Goal: Task Accomplishment & Management: Use online tool/utility

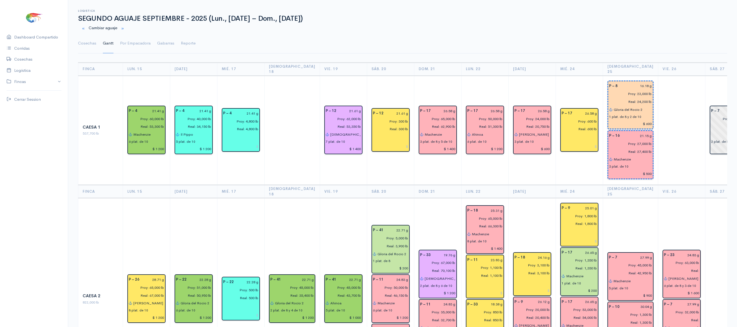
scroll to position [0, 74]
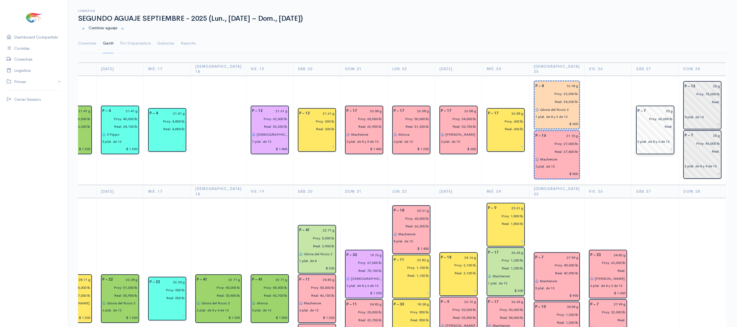
click at [652, 107] on input "25 g" at bounding box center [661, 111] width 24 height 8
click at [651, 107] on input "25 g" at bounding box center [661, 111] width 24 height 8
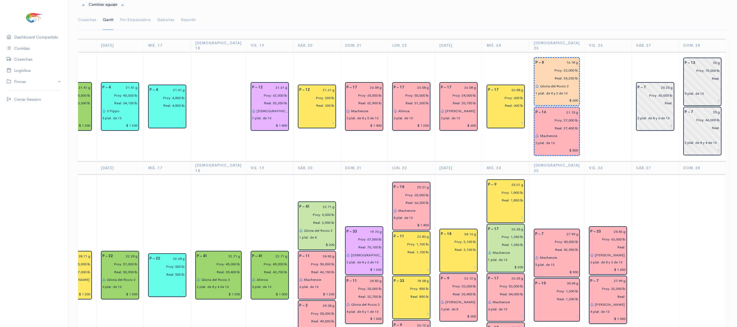
scroll to position [0, 0]
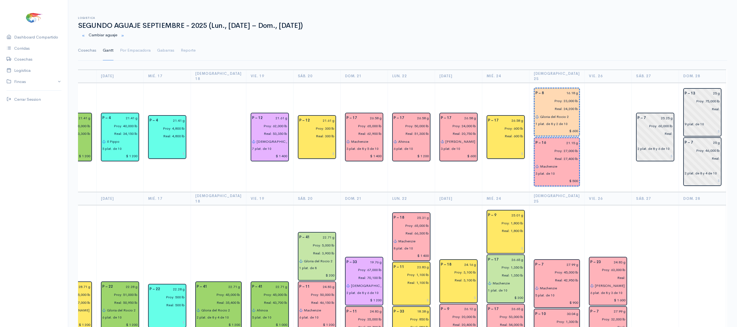
type input "25.25 g"
click at [84, 48] on link "Cosechas" at bounding box center [87, 51] width 18 height 20
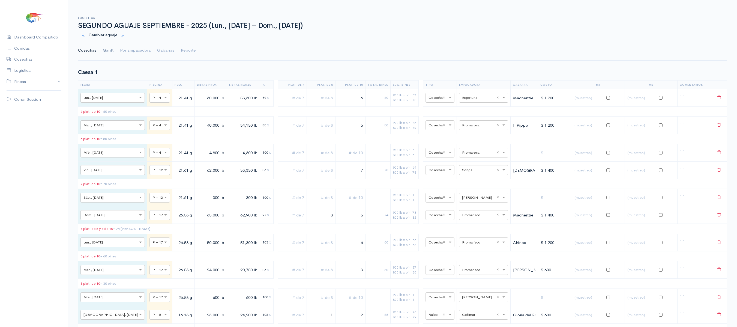
click at [106, 50] on link "Gantt" at bounding box center [108, 51] width 11 height 20
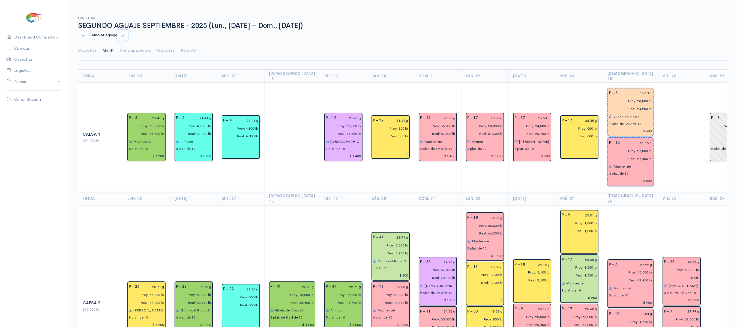
click at [126, 33] on button "button" at bounding box center [122, 35] width 11 height 11
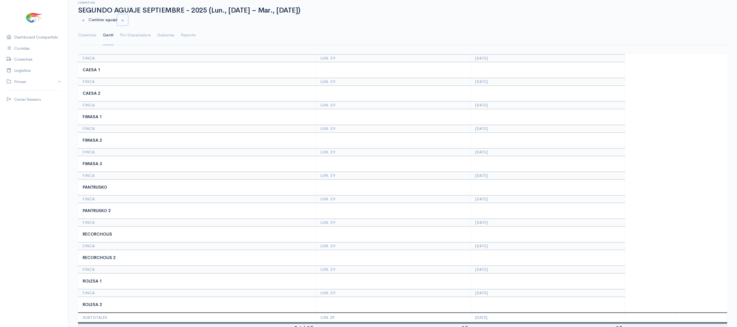
scroll to position [15, 0]
click at [92, 39] on link "Cosechas" at bounding box center [87, 36] width 18 height 20
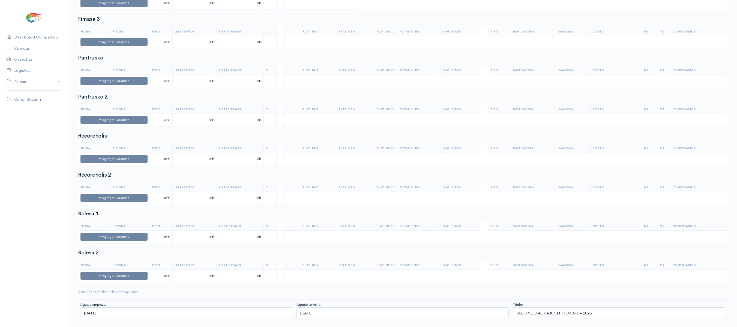
scroll to position [0, 0]
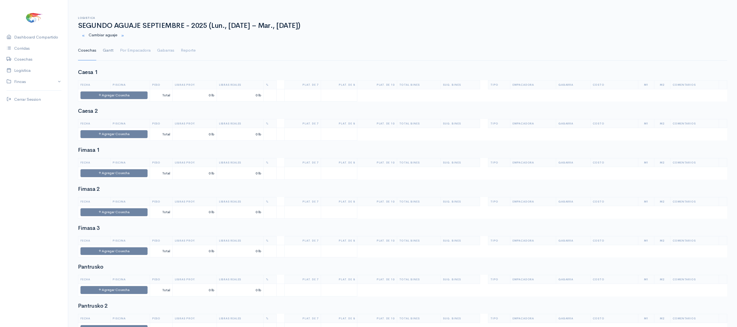
click at [104, 50] on link "Gantt" at bounding box center [108, 51] width 11 height 20
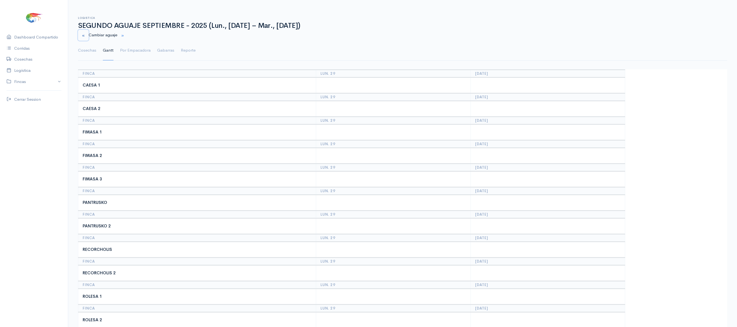
click at [85, 34] on small "button" at bounding box center [84, 36] width 4 height 4
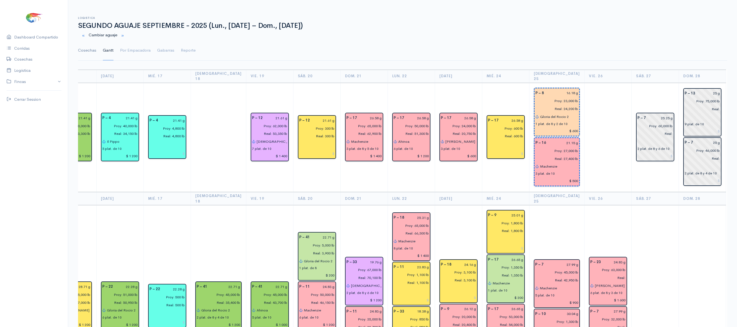
click at [86, 51] on link "Cosechas" at bounding box center [87, 51] width 18 height 20
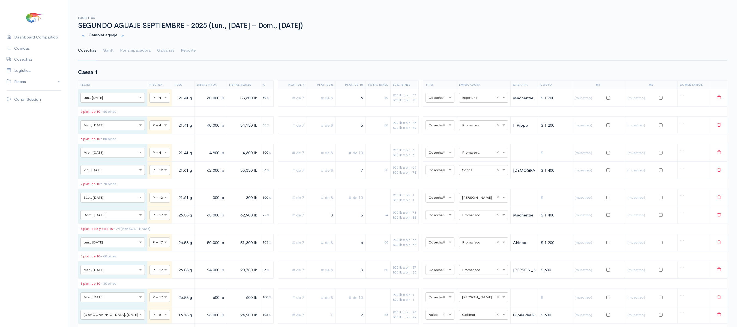
scroll to position [255, 0]
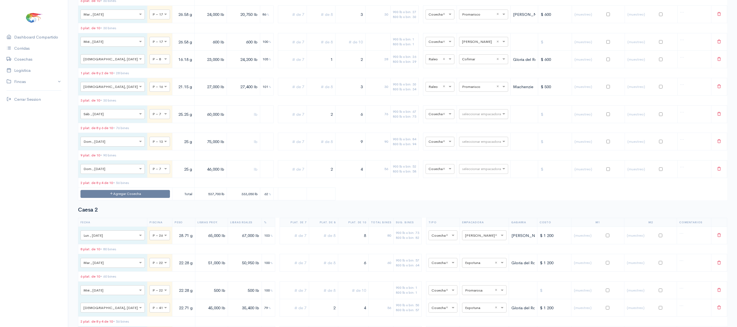
click at [462, 117] on input "text" at bounding box center [478, 114] width 33 height 6
click at [354, 175] on input "4" at bounding box center [350, 168] width 25 height 11
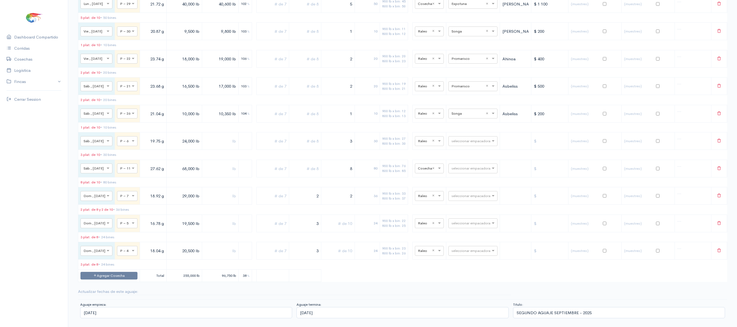
scroll to position [3113, 0]
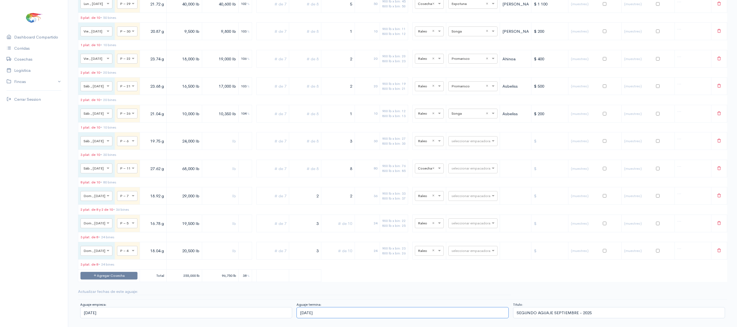
scroll to position [0, 0]
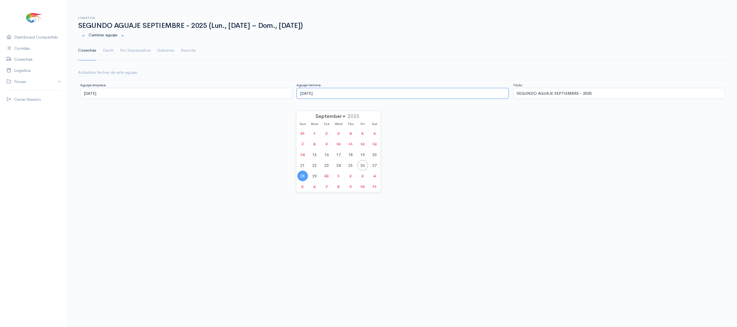
click at [319, 99] on input "[DATE]" at bounding box center [403, 93] width 212 height 11
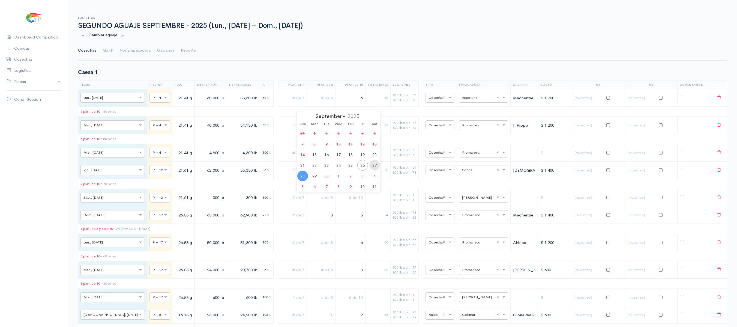
type input "[DATE]"
click at [124, 34] on small "button" at bounding box center [123, 36] width 4 height 4
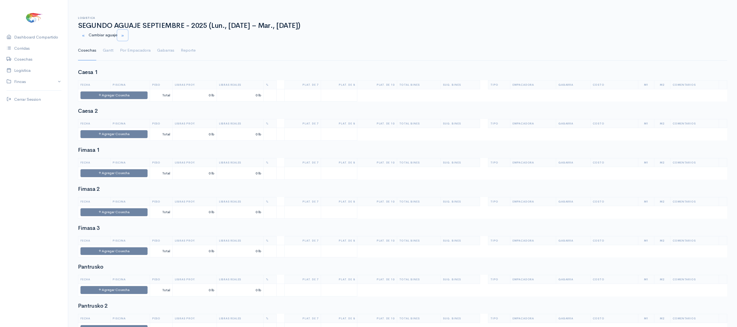
scroll to position [226, 0]
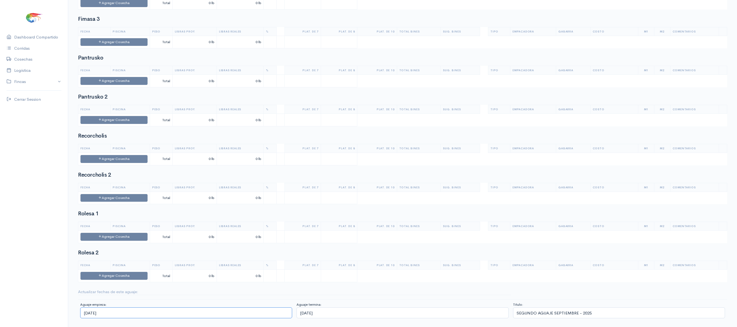
click at [176, 315] on input "[DATE]" at bounding box center [186, 312] width 212 height 11
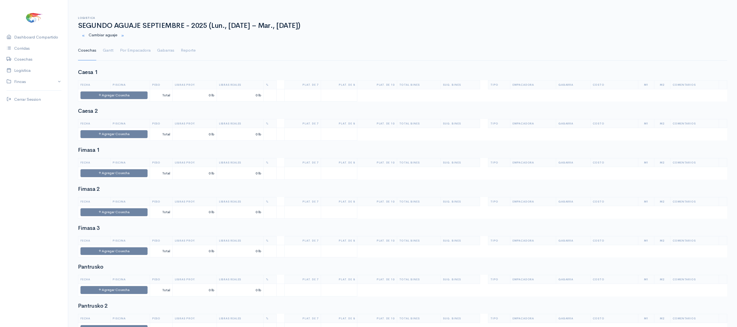
click at [172, 90] on td "Total" at bounding box center [161, 95] width 23 height 13
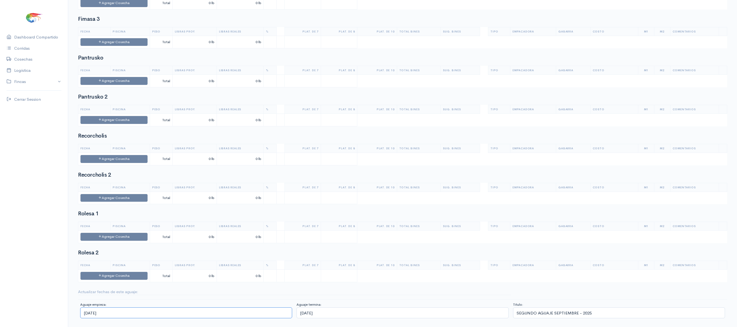
click at [141, 311] on body "Caesa 1 Caesa 2 Fimasa 1 Fimasa 2 Fimasa 3 Pantrusko Pantrusko 2 Recorcholis Re…" at bounding box center [368, 61] width 737 height 520
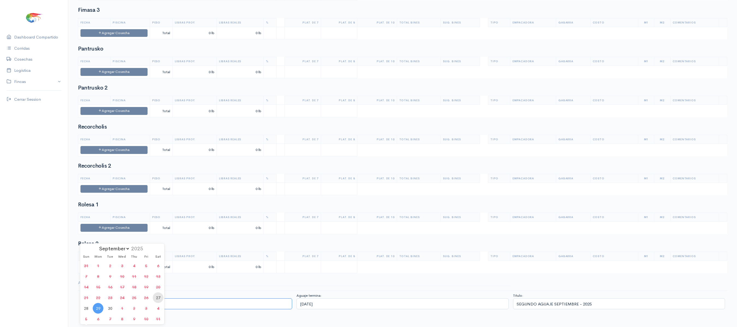
type input "[DATE]"
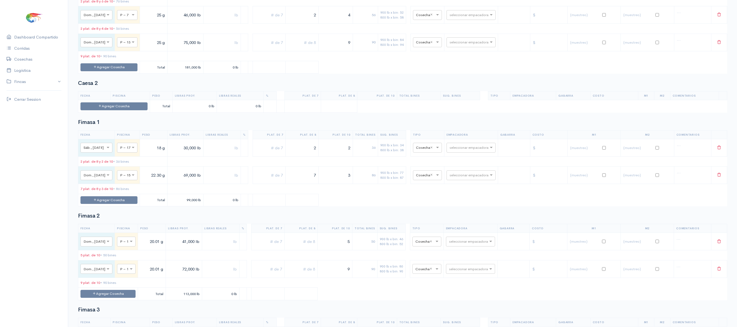
scroll to position [0, 0]
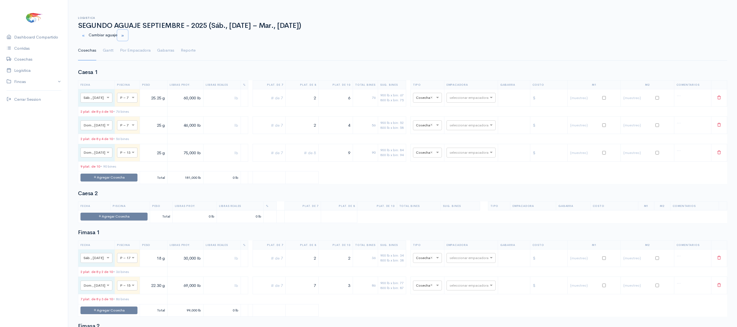
click at [124, 37] on small "button" at bounding box center [123, 36] width 4 height 4
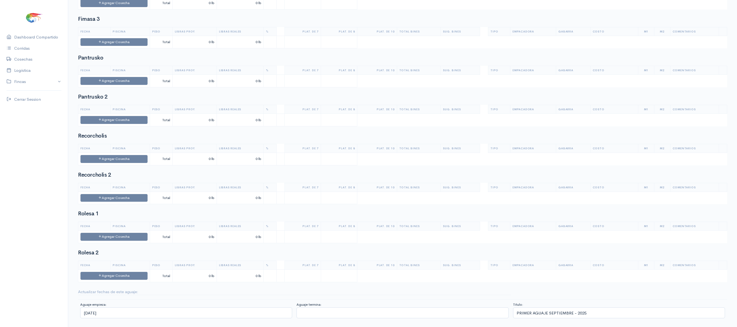
scroll to position [225, 0]
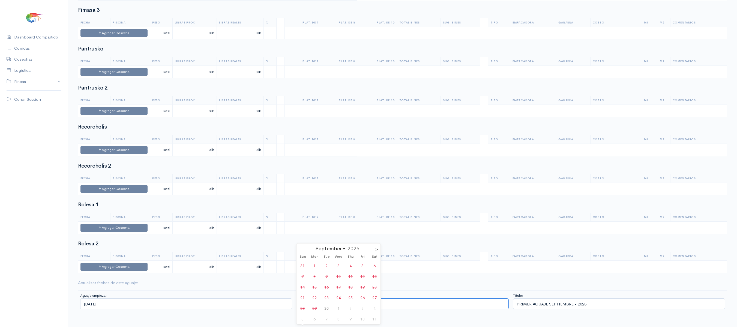
click at [326, 311] on body "Caesa 1 Caesa 2 Fimasa 1 Fimasa 2 Fimasa 3 Pantrusko Pantrusko 2 Recorcholis Re…" at bounding box center [368, 52] width 737 height 520
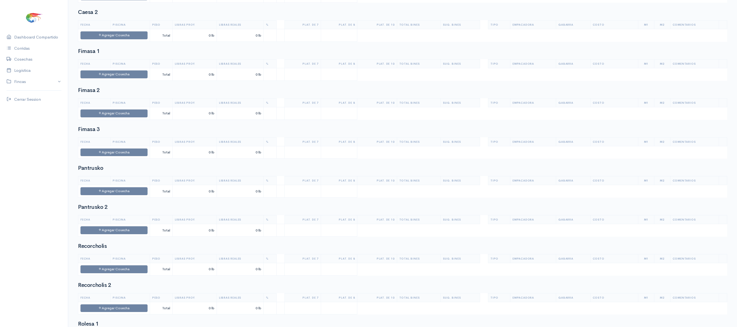
scroll to position [226, 0]
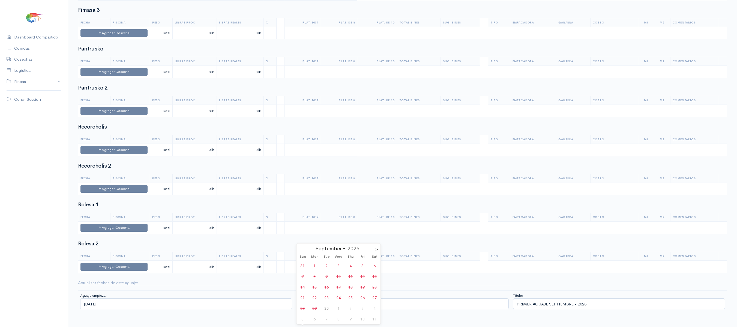
click at [372, 243] on div "September [DATE]" at bounding box center [339, 247] width 84 height 9
select select "9"
click at [377, 243] on div "< September [DATE] >" at bounding box center [339, 247] width 84 height 9
type input "[DATE]"
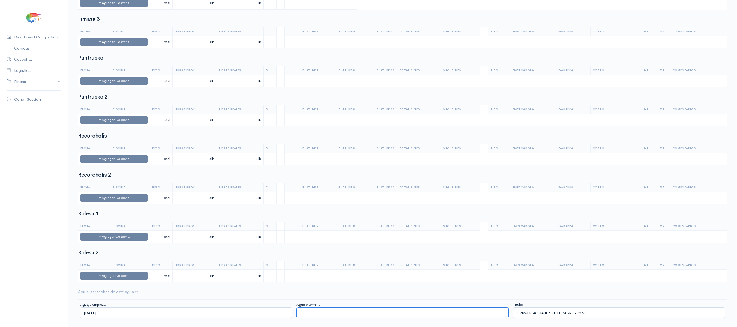
click at [315, 315] on body "Caesa 1 Caesa 2 Fimasa 1 Fimasa 2 Fimasa 3 Pantrusko Pantrusko 2 Recorcholis Re…" at bounding box center [368, 61] width 737 height 520
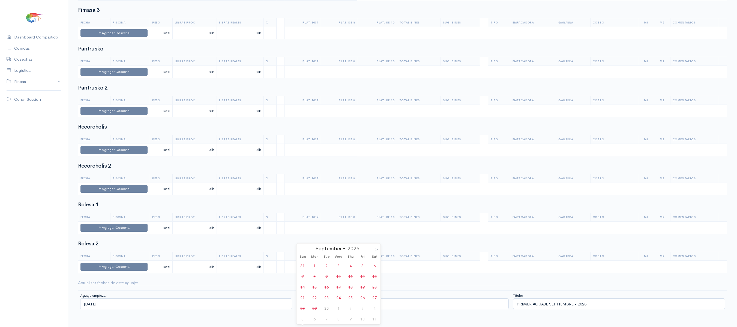
select select "9"
click at [377, 243] on div "< September [DATE] >" at bounding box center [339, 247] width 84 height 9
click at [327, 292] on span "21" at bounding box center [326, 297] width 11 height 11
type input "[DATE]"
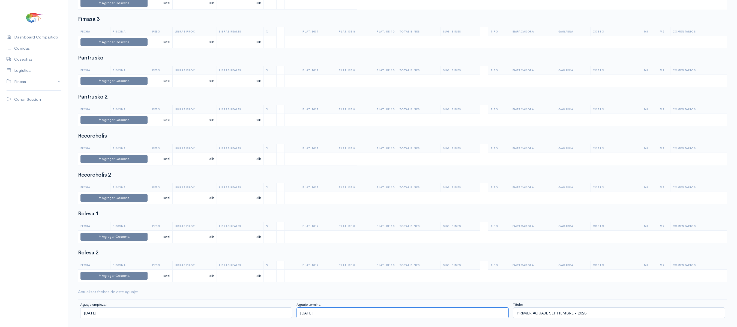
scroll to position [0, 0]
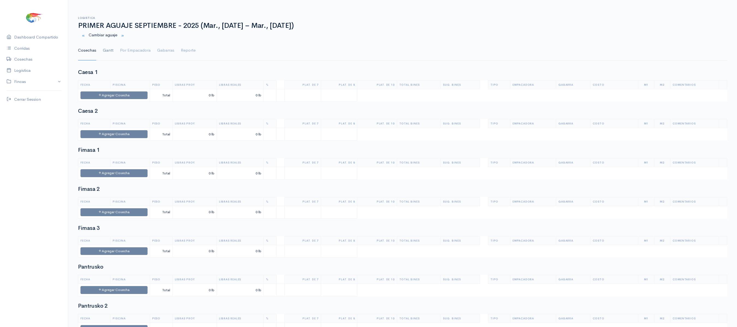
click at [104, 47] on link "Gantt" at bounding box center [108, 51] width 11 height 20
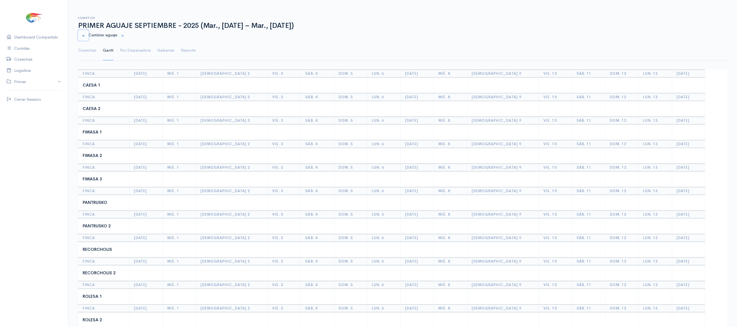
click at [87, 38] on button "button" at bounding box center [83, 35] width 11 height 11
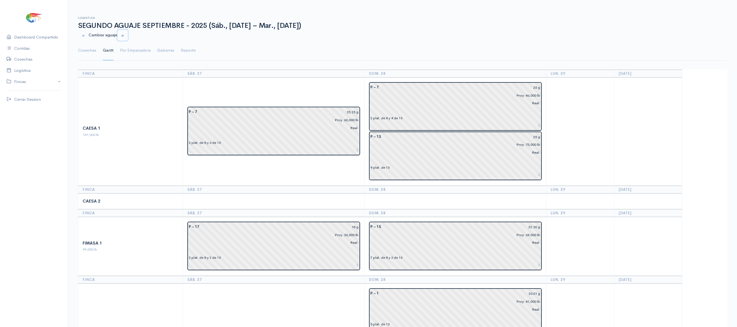
click at [124, 34] on small "button" at bounding box center [123, 36] width 4 height 4
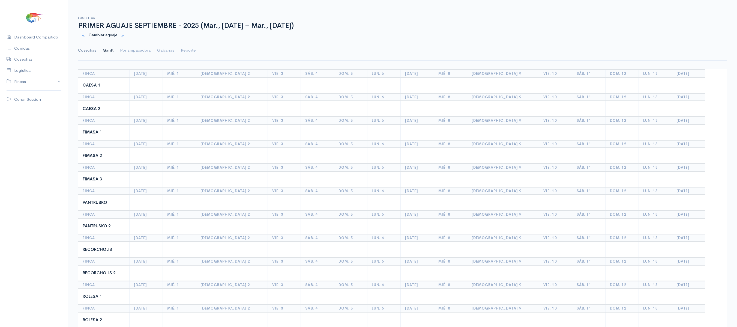
click at [92, 47] on link "Cosechas" at bounding box center [87, 51] width 18 height 20
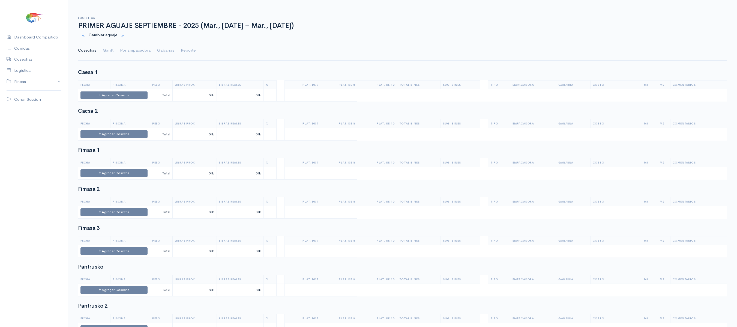
scroll to position [226, 0]
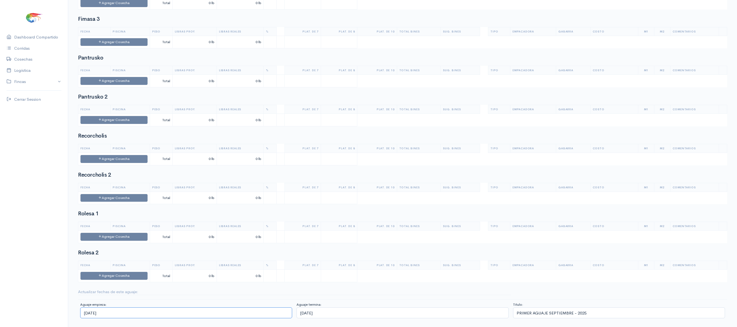
click at [245, 318] on input "[DATE]" at bounding box center [186, 312] width 212 height 11
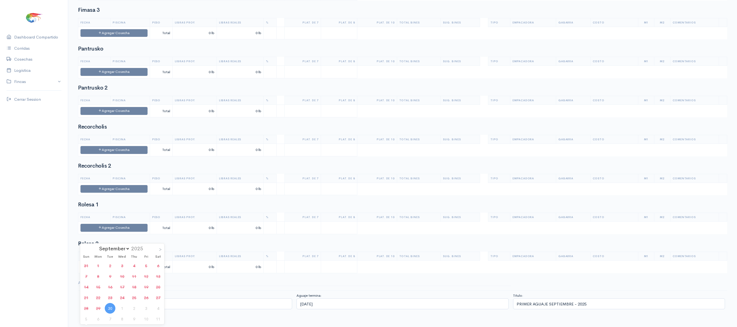
select select "9"
click at [157, 243] on div "< September [DATE] >" at bounding box center [122, 247] width 84 height 9
type input "[DATE]"
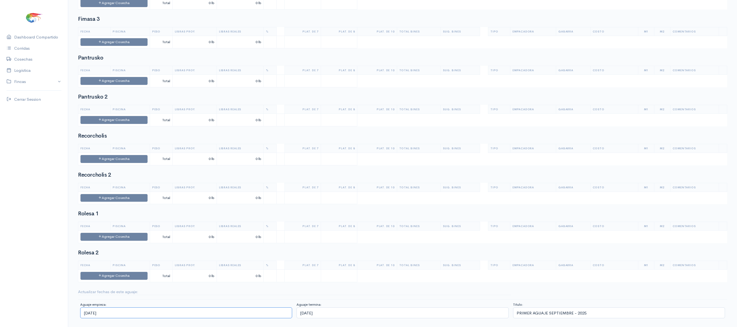
select select "8"
type input "[DATE]"
click at [135, 312] on body "Caesa 1 Caesa 2 Fimasa 1 Fimasa 2 Fimasa 3 Pantrusko Pantrusko 2 Recorcholis Re…" at bounding box center [368, 61] width 737 height 520
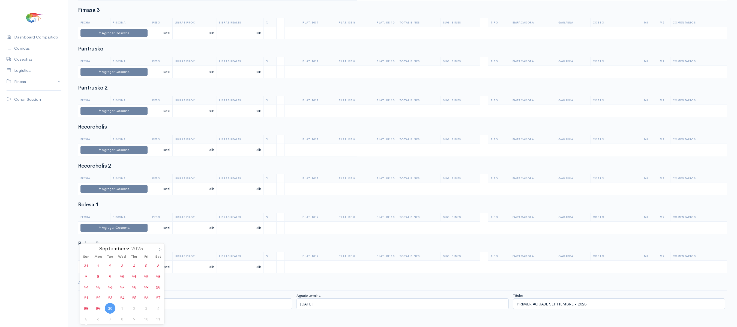
select select "9"
click at [158, 243] on div "< September [DATE] >" at bounding box center [122, 247] width 84 height 9
type input "[DATE]"
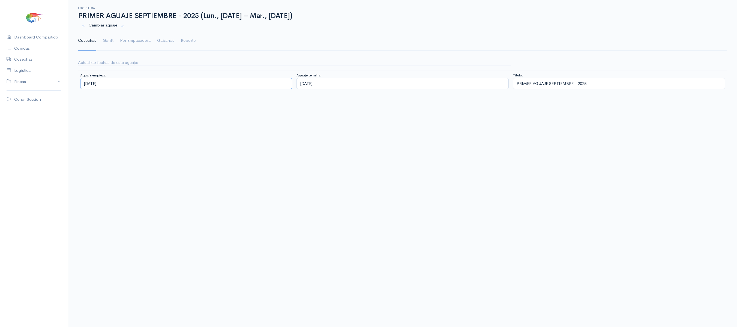
scroll to position [0, 0]
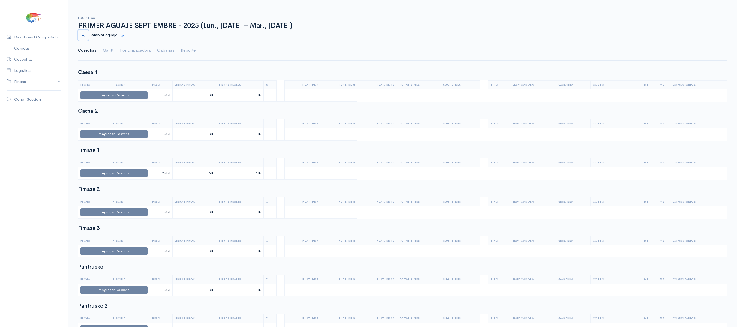
click at [82, 36] on small "button" at bounding box center [84, 36] width 4 height 4
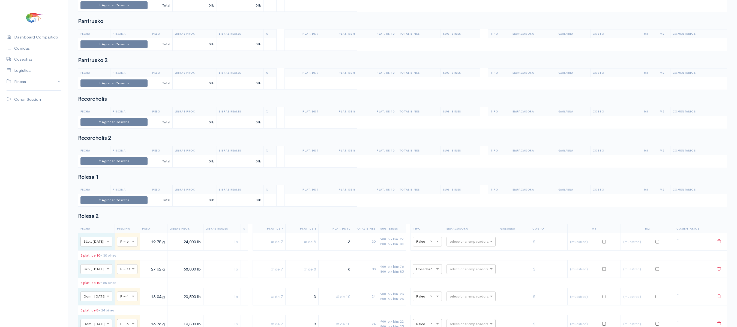
scroll to position [568, 0]
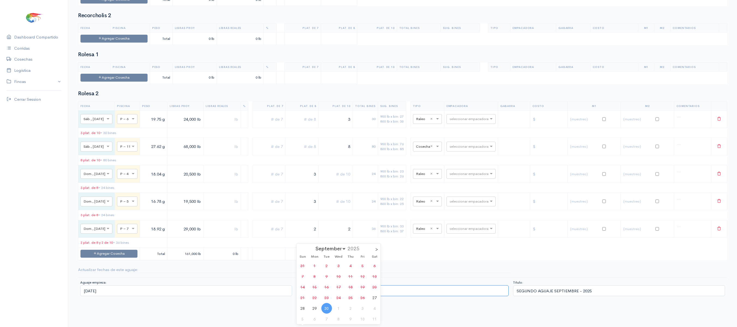
select select "9"
click at [379, 243] on div "< September [DATE] >" at bounding box center [339, 247] width 84 height 9
type input "[DATE]"
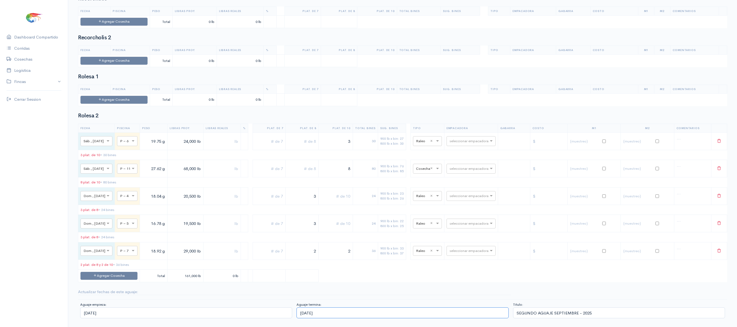
select select "8"
type input "[DATE]"
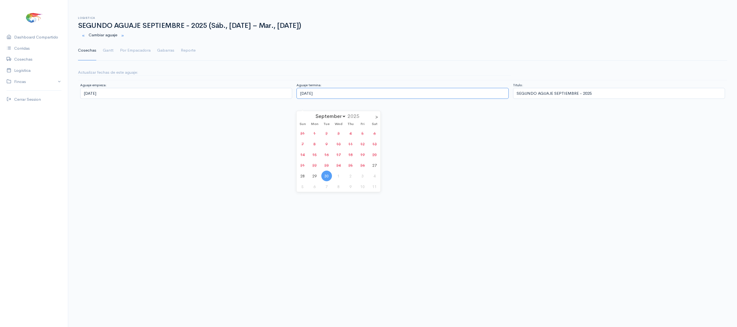
click at [350, 94] on div "Actualizar fechas de este aguaje: [GEOGRAPHIC_DATA] empieza: [DATE] Aguaje term…" at bounding box center [402, 85] width 649 height 32
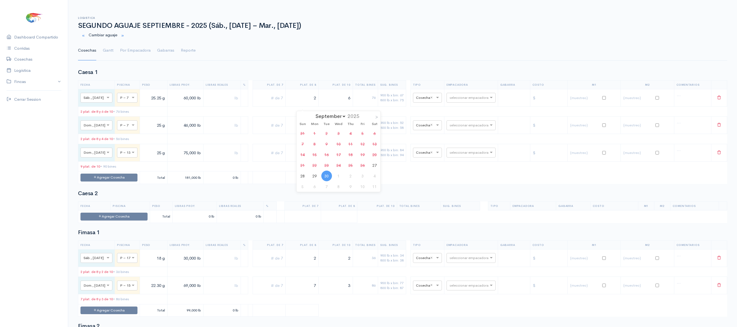
select select "9"
click at [378, 117] on div "< September [DATE] >" at bounding box center [339, 115] width 84 height 9
type input "[DATE]"
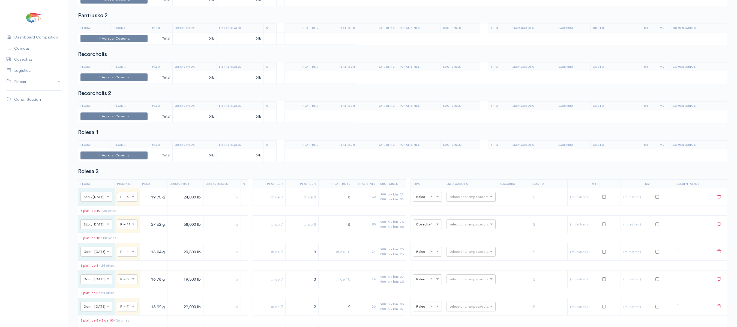
scroll to position [568, 0]
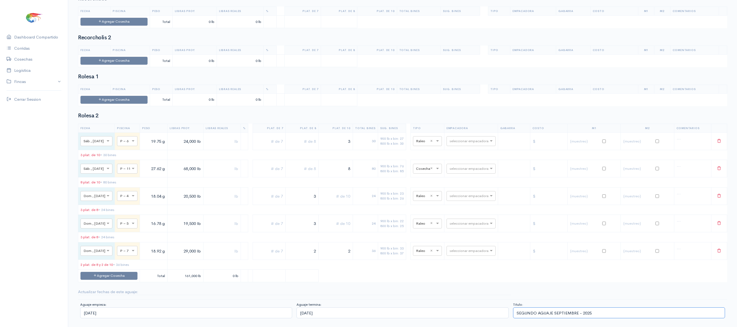
click at [536, 314] on input "SEGUNDO AGUAJE SEPTIEMBRE - 2025" at bounding box center [619, 312] width 212 height 11
click at [568, 309] on input "PRIMERO AGUAJE SEPTIEMBRE - 2025" at bounding box center [619, 312] width 212 height 11
click at [592, 310] on input "PRIMERO AGUAJE OCTUBRE - 2025" at bounding box center [619, 312] width 212 height 11
drag, startPoint x: 599, startPoint y: 314, endPoint x: 436, endPoint y: 273, distance: 167.6
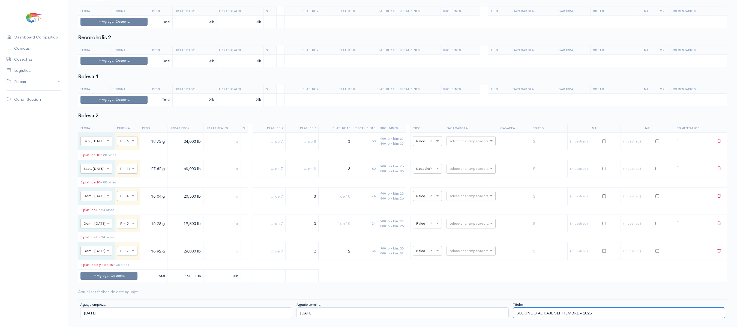
paste input "PRIMERO AGUAJE OCTU"
type input "PRIMERO AGUAJE OCTUBRE - 2025"
click at [554, 274] on table "Fecha Piscina Peso Libras Proy. Libras Reales % Plat. de 7 Plat. de 8 Plat. de …" at bounding box center [402, 203] width 649 height 159
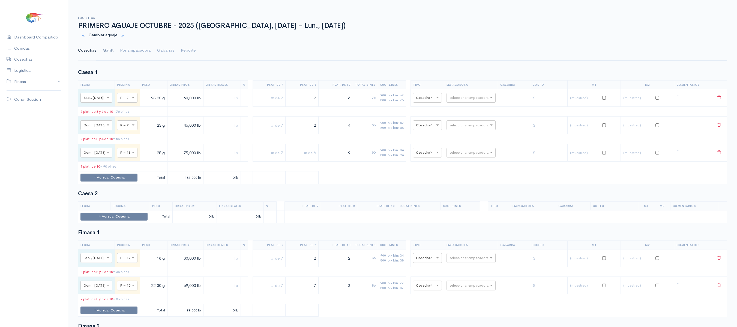
click at [109, 50] on link "Gantt" at bounding box center [108, 51] width 11 height 20
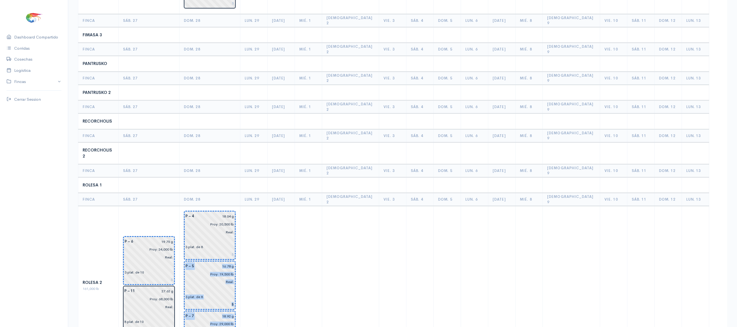
scroll to position [349, 0]
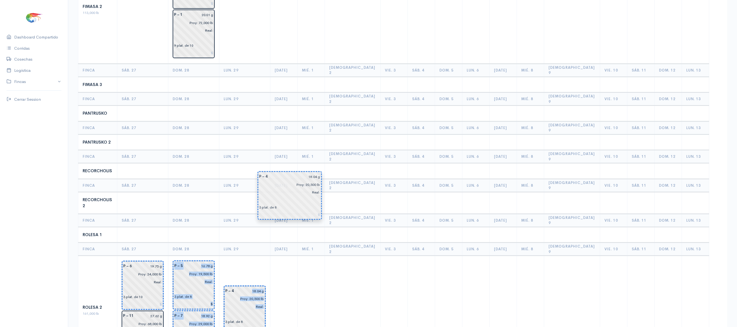
drag, startPoint x: 228, startPoint y: 176, endPoint x: 284, endPoint y: 206, distance: 63.7
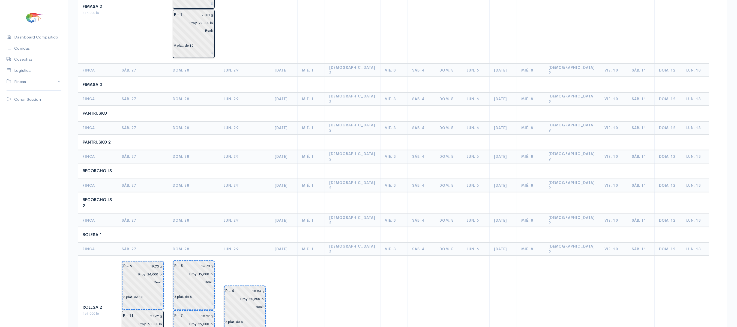
click at [270, 214] on th "Lun. 29" at bounding box center [244, 220] width 51 height 13
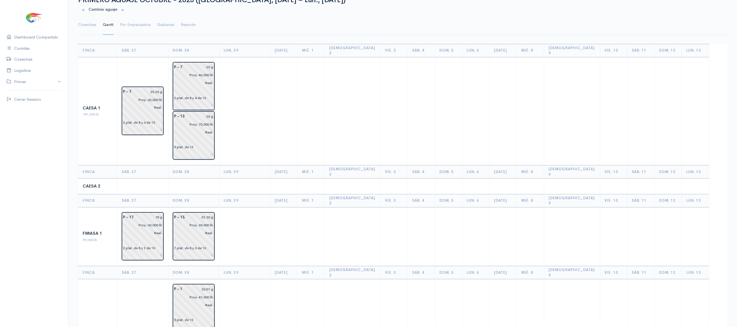
scroll to position [0, 0]
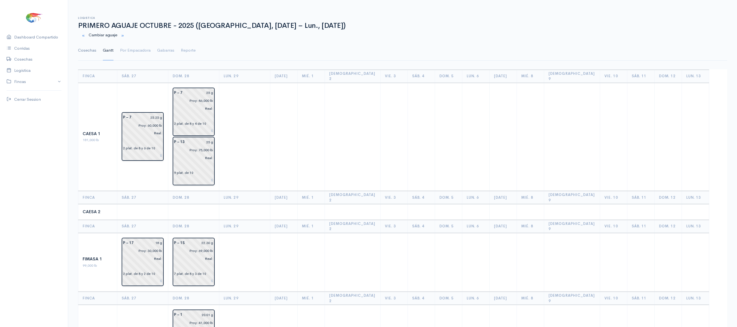
click at [91, 48] on link "Cosechas" at bounding box center [87, 51] width 18 height 20
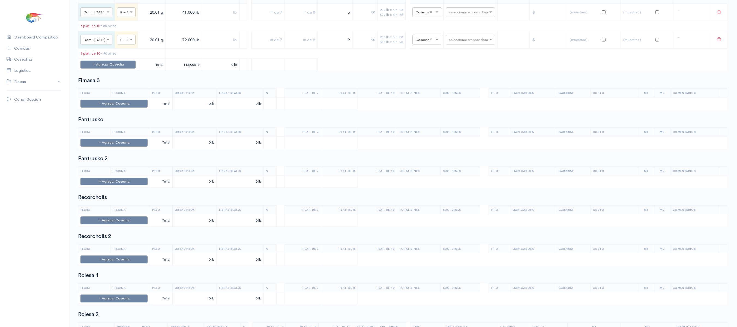
scroll to position [568, 0]
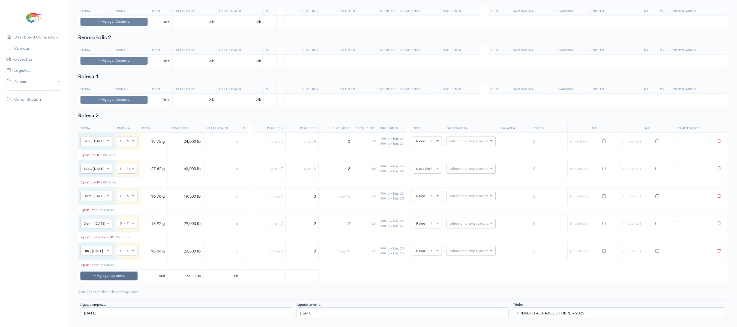
click at [133, 272] on button "Agregar Cosecha" at bounding box center [109, 276] width 57 height 8
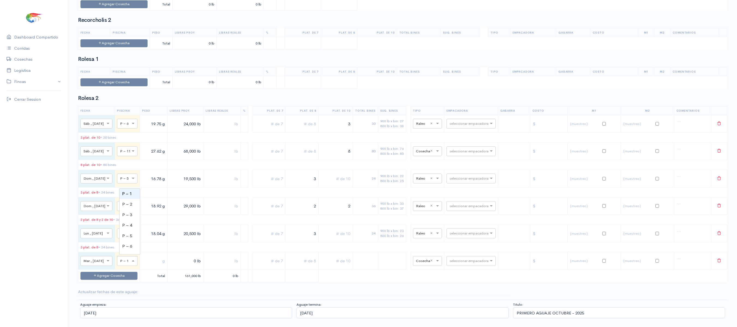
click at [134, 264] on span at bounding box center [133, 260] width 7 height 5
type input "21"
type input "3"
click at [133, 264] on span at bounding box center [133, 260] width 7 height 5
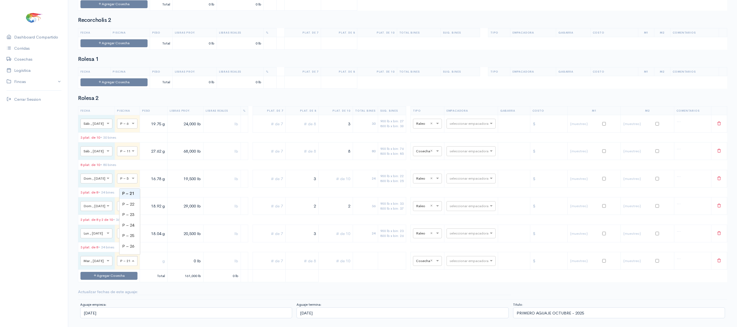
click at [151, 266] on input "text" at bounding box center [153, 260] width 23 height 11
type input "28.23 g"
click at [194, 266] on input "0 lb" at bounding box center [185, 260] width 31 height 11
type input "57,000 lb"
click at [117, 282] on td "Agregar Cosecha" at bounding box center [109, 276] width 62 height 13
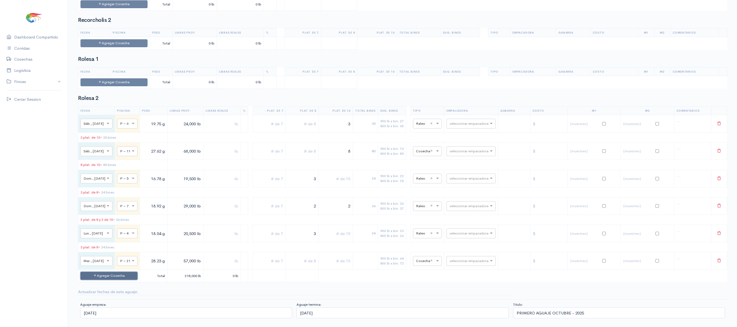
click at [123, 280] on button "Agregar Cosecha" at bounding box center [109, 276] width 57 height 8
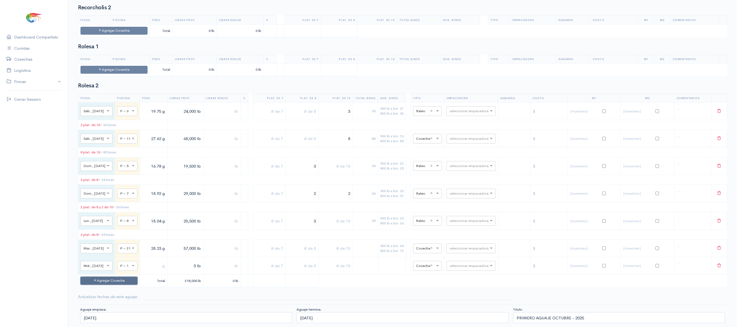
click at [124, 285] on button "Agregar Cosecha" at bounding box center [109, 281] width 57 height 8
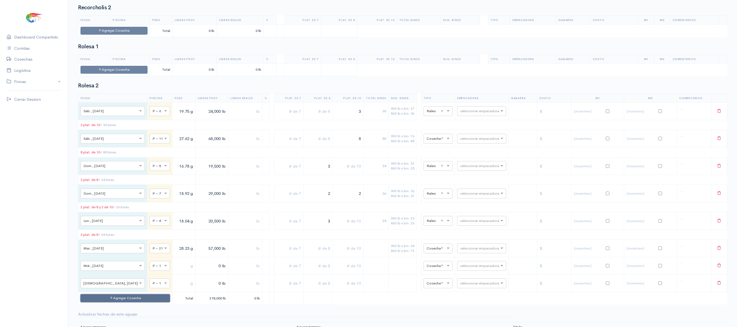
scroll to position [623, 0]
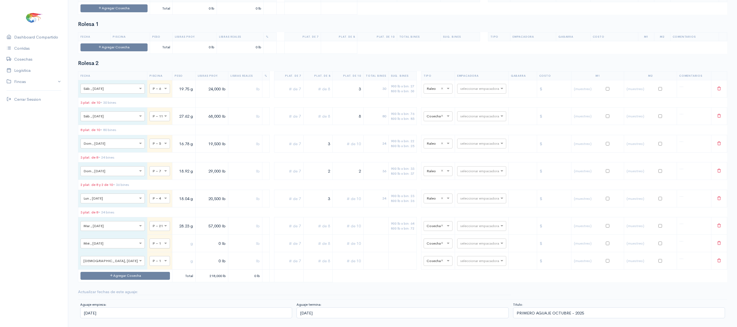
click at [150, 244] on div "× P – 1" at bounding box center [160, 244] width 20 height 10
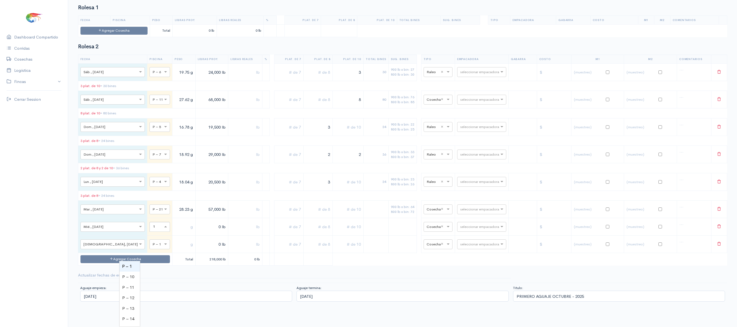
type input "10"
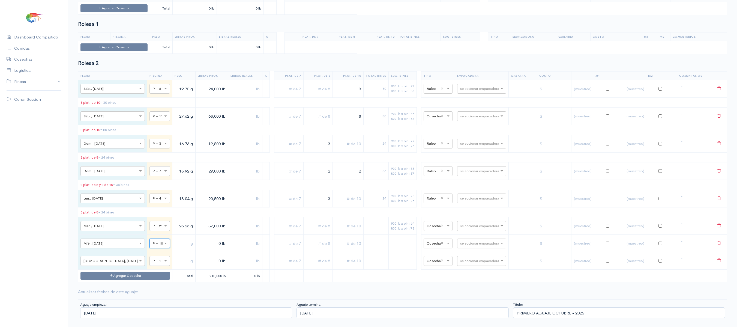
click at [150, 263] on div "× P – 1" at bounding box center [160, 261] width 20 height 10
type input "10"
click at [175, 238] on input "text" at bounding box center [184, 243] width 19 height 11
type input "24.59 g"
click at [175, 258] on input "text" at bounding box center [184, 260] width 19 height 11
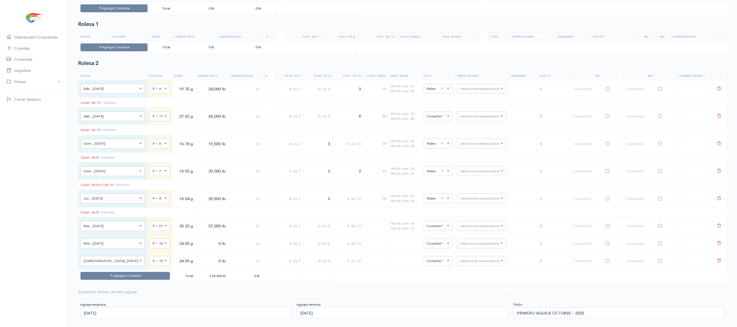
type input "24.59 g"
click at [198, 242] on input "0 lb" at bounding box center [212, 243] width 28 height 11
type input "50,000 lb"
click at [201, 263] on input "0 lb" at bounding box center [212, 260] width 28 height 11
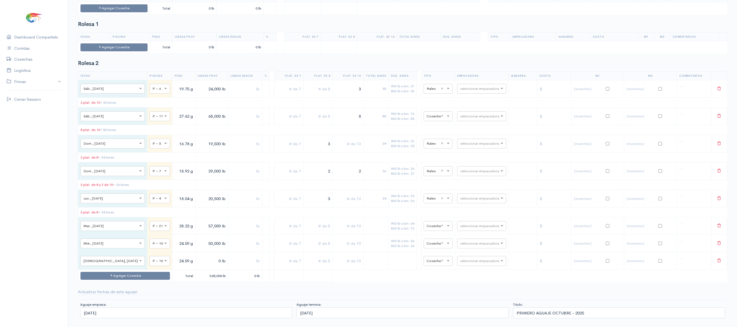
click at [198, 259] on input "0 lb" at bounding box center [212, 260] width 28 height 11
type input "25,000 lb"
click at [353, 223] on input "text" at bounding box center [348, 225] width 26 height 11
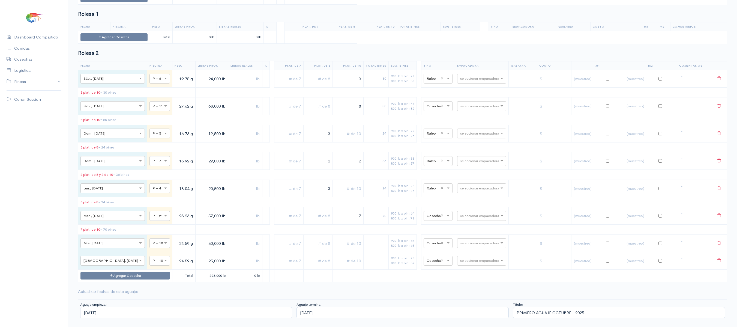
type input "7"
click at [346, 248] on input "text" at bounding box center [348, 243] width 26 height 11
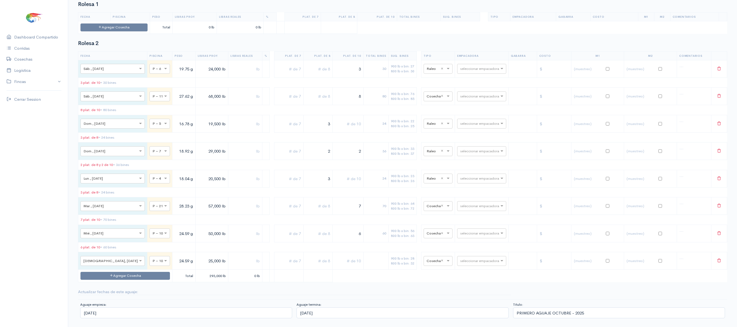
type input "6"
click at [345, 266] on input "text" at bounding box center [348, 260] width 26 height 11
click at [308, 266] on input "text" at bounding box center [318, 260] width 25 height 11
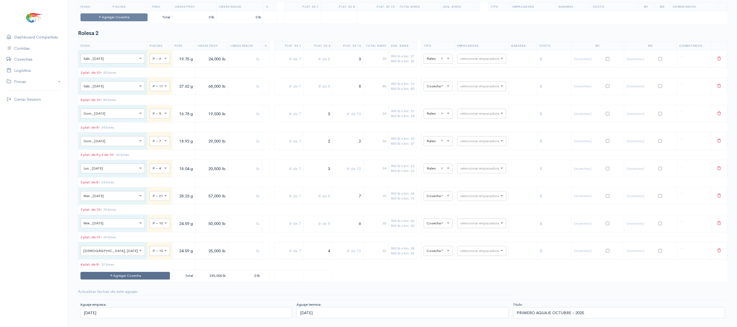
type input "4"
click at [114, 280] on button "Agregar Cosecha" at bounding box center [126, 276] width 90 height 8
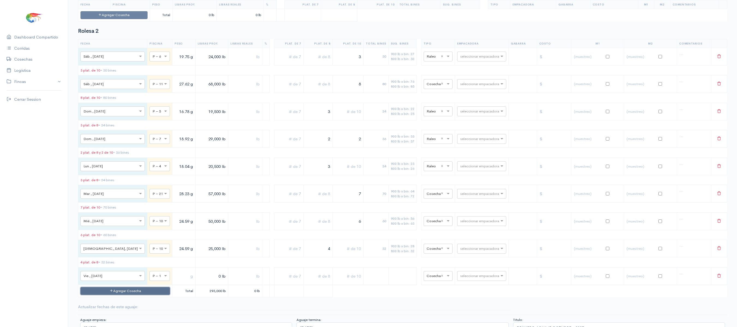
scroll to position [672, 0]
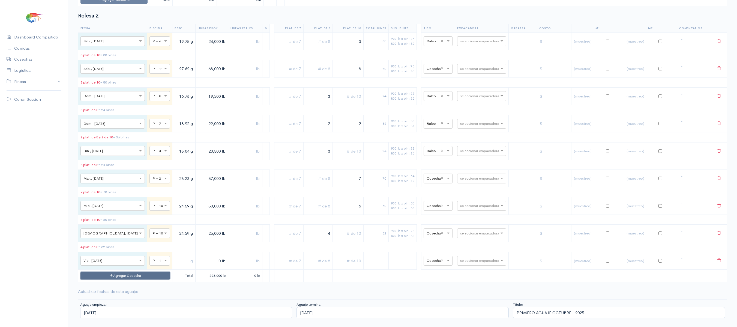
click at [132, 274] on button "Agregar Cosecha" at bounding box center [126, 276] width 90 height 8
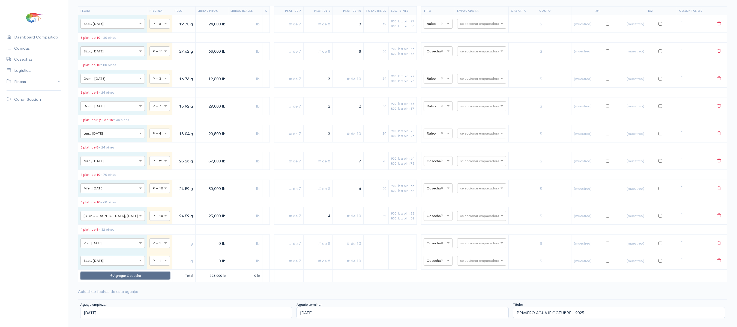
click at [127, 280] on button "Agregar Cosecha" at bounding box center [126, 276] width 90 height 8
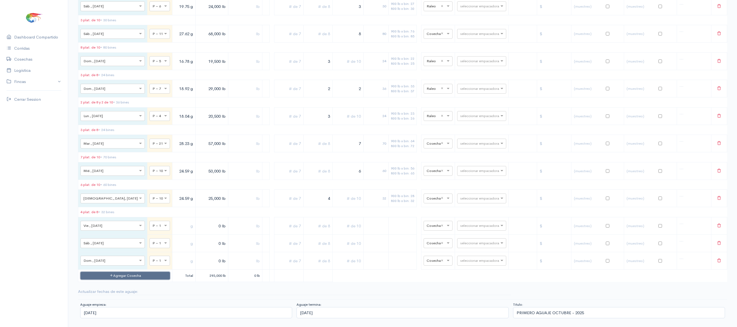
scroll to position [687, 0]
click at [123, 280] on button "Agregar Cosecha" at bounding box center [126, 276] width 90 height 8
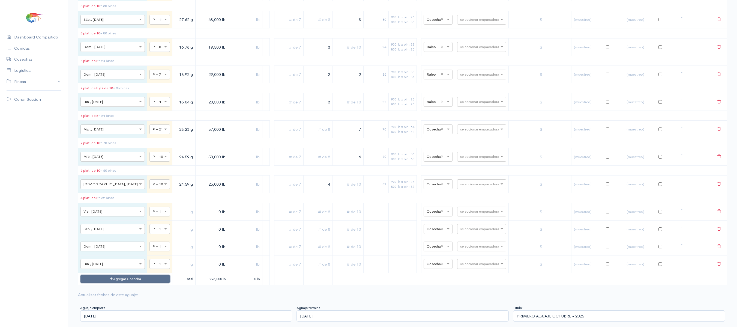
scroll to position [726, 0]
click at [150, 203] on div "× P – 1" at bounding box center [160, 208] width 20 height 10
type input "22"
click at [150, 225] on div at bounding box center [160, 225] width 20 height 6
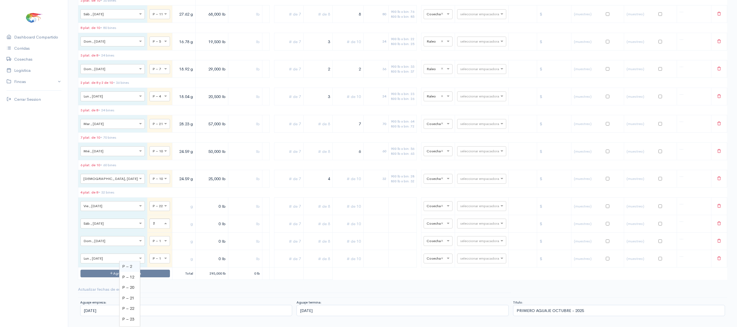
type input "25"
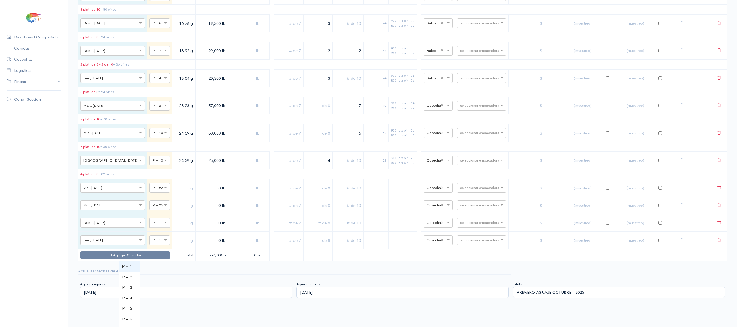
click at [150, 225] on div at bounding box center [160, 222] width 20 height 6
type input "25"
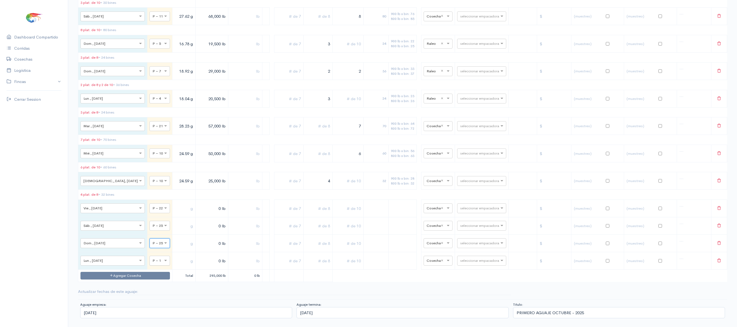
click at [150, 259] on div at bounding box center [160, 260] width 20 height 6
type input "26"
click at [175, 205] on input "text" at bounding box center [184, 208] width 19 height 11
type input "28.19 g"
click at [175, 223] on input "text" at bounding box center [184, 225] width 19 height 11
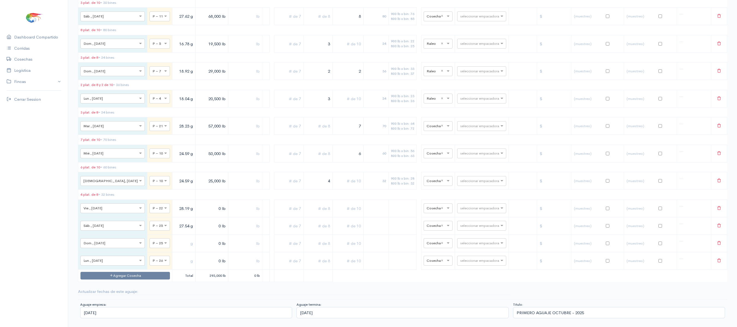
type input "27.54 g"
click at [175, 241] on input "text" at bounding box center [184, 243] width 19 height 11
type input "27.54 g"
click at [172, 252] on td at bounding box center [183, 260] width 23 height 17
click at [175, 258] on input "text" at bounding box center [184, 260] width 19 height 11
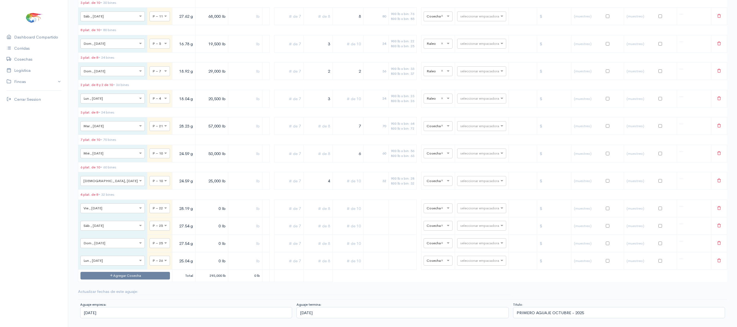
type input "25.04 g"
click at [198, 203] on input "0 lb" at bounding box center [212, 208] width 28 height 11
type input "65,000 lb"
click at [198, 227] on input "0 lb" at bounding box center [212, 225] width 28 height 11
type input "50,000 lb"
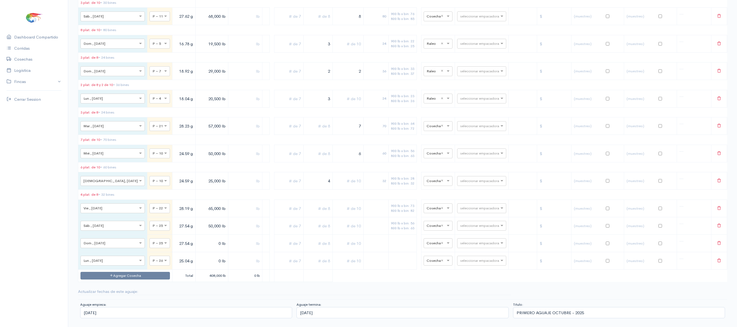
click at [195, 252] on td "0 lb" at bounding box center [211, 260] width 33 height 17
click at [198, 244] on input "0 lb" at bounding box center [212, 243] width 28 height 11
type input "21,000 lb"
type input "28,000 lb"
click at [343, 206] on input "text" at bounding box center [348, 208] width 26 height 11
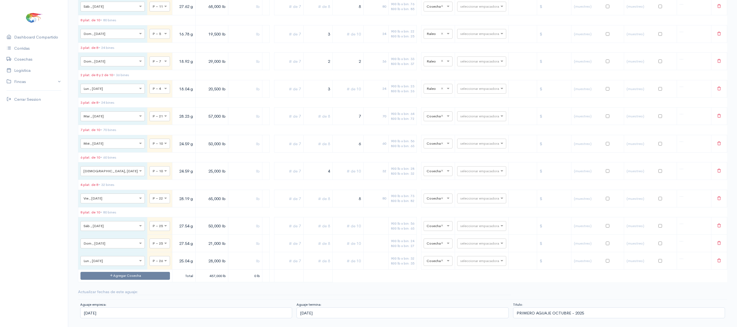
type input "8"
click at [344, 231] on input "text" at bounding box center [348, 225] width 26 height 11
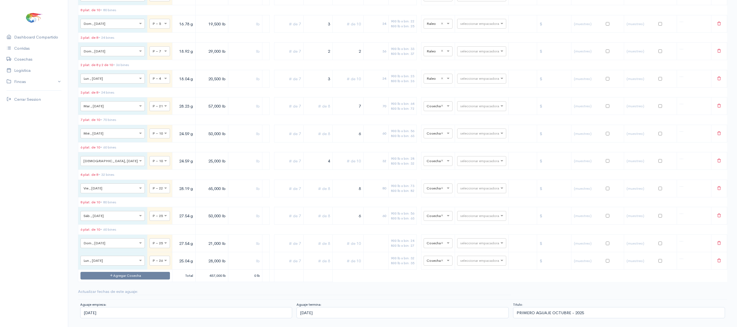
type input "6"
click at [343, 249] on input "text" at bounding box center [348, 243] width 26 height 11
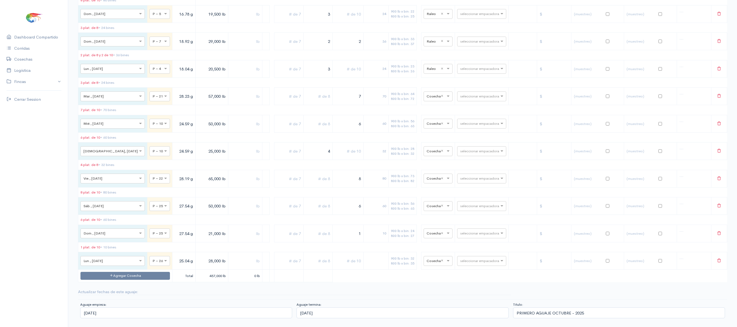
type input "1"
click at [311, 239] on input "text" at bounding box center [318, 233] width 25 height 11
type input "2"
click at [351, 266] on input "text" at bounding box center [348, 260] width 26 height 11
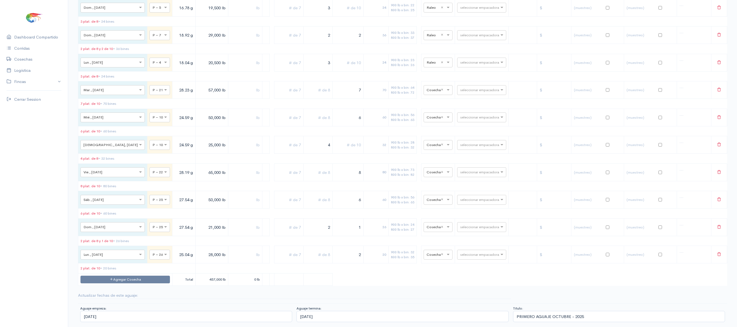
type input "2"
click at [311, 260] on input "text" at bounding box center [318, 254] width 25 height 11
type input "2"
click at [102, 272] on button "Agregar Cosecha" at bounding box center [126, 276] width 90 height 8
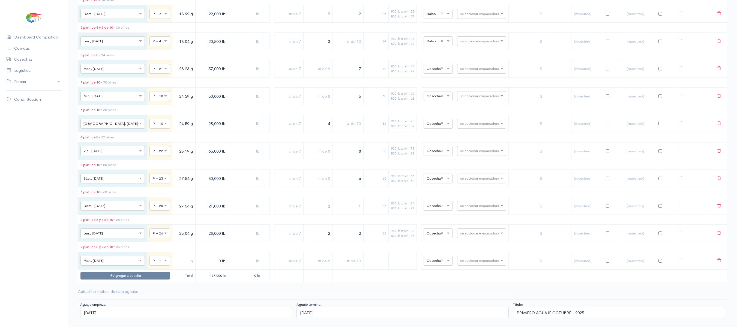
click at [117, 282] on td "Agregar Cosecha" at bounding box center [125, 275] width 94 height 13
click at [123, 280] on button "Agregar Cosecha" at bounding box center [126, 276] width 90 height 8
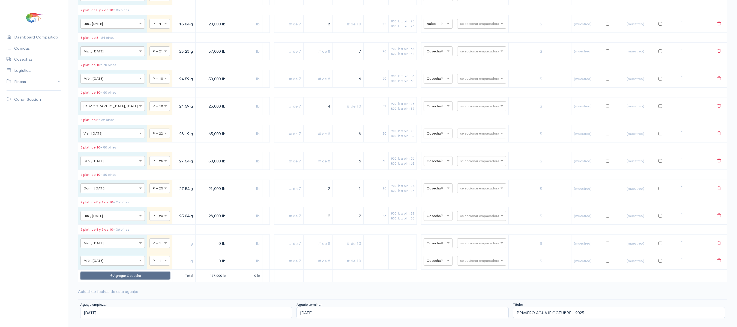
scroll to position [804, 0]
click at [134, 273] on button "Agregar Cosecha" at bounding box center [126, 276] width 90 height 8
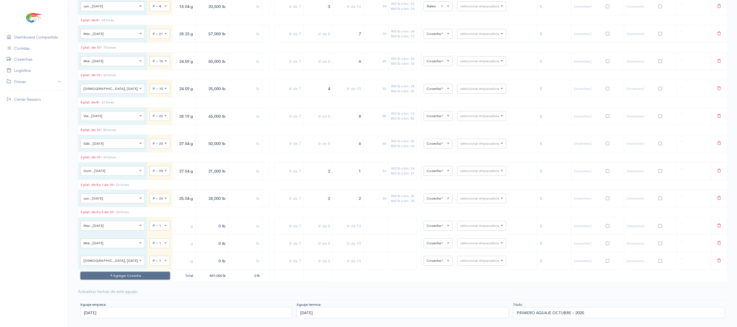
click at [132, 280] on button "Agregar Cosecha" at bounding box center [126, 276] width 90 height 8
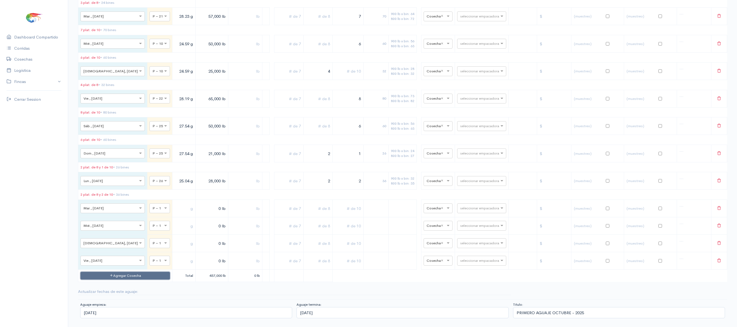
click at [134, 280] on button "Agregar Cosecha" at bounding box center [126, 276] width 90 height 8
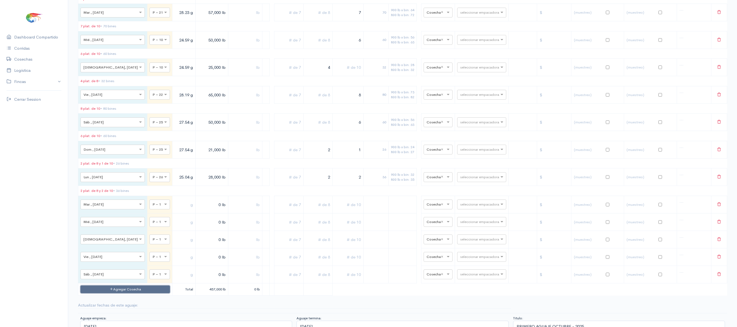
scroll to position [859, 0]
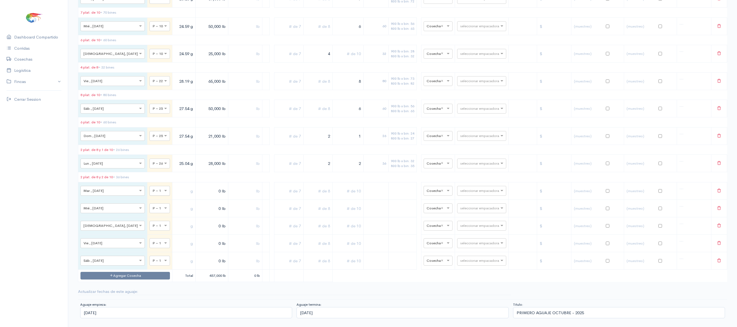
click at [150, 189] on div "× P – 1" at bounding box center [160, 191] width 20 height 10
type input "27"
click at [163, 205] on span at bounding box center [166, 207] width 7 height 5
type input "27"
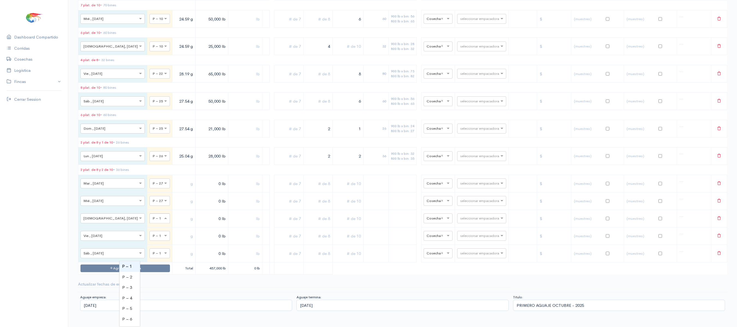
click at [150, 223] on div "× P – 1" at bounding box center [160, 218] width 20 height 10
type input "28"
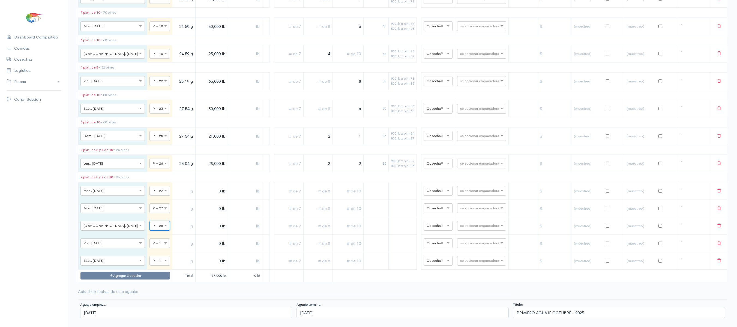
click at [150, 243] on div at bounding box center [160, 243] width 20 height 6
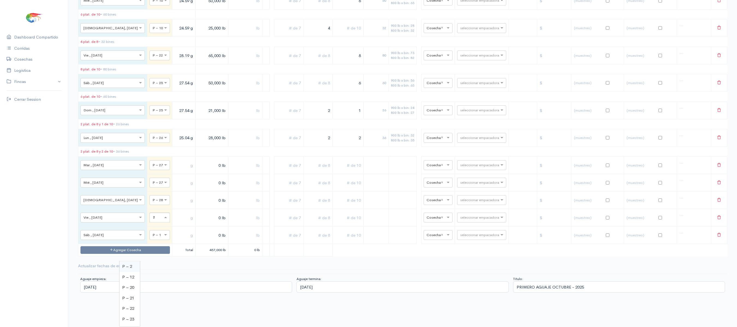
type input "28"
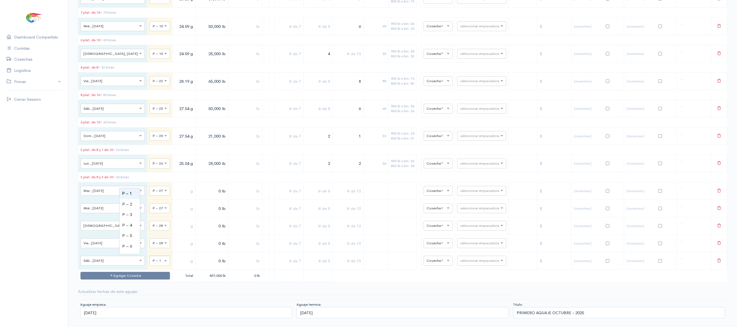
click at [150, 262] on div "× P – 1" at bounding box center [160, 261] width 20 height 10
type input "30"
click at [172, 182] on td at bounding box center [183, 190] width 23 height 17
click at [175, 185] on input "text" at bounding box center [184, 190] width 19 height 11
type input "22.78 g"
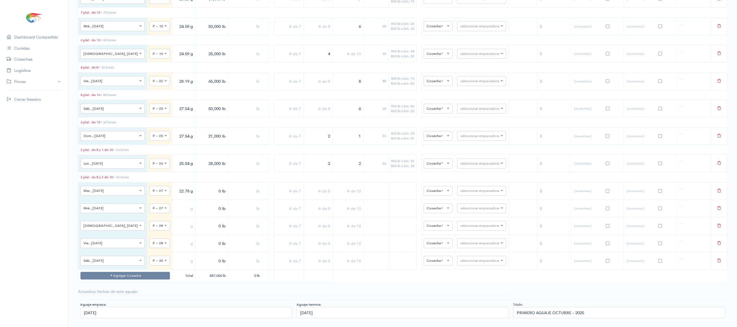
click at [175, 203] on input "text" at bounding box center [184, 208] width 19 height 11
type input "22.78 g"
click at [175, 225] on input "text" at bounding box center [184, 225] width 19 height 11
type input "17.98 g"
click at [172, 234] on td at bounding box center [183, 242] width 23 height 17
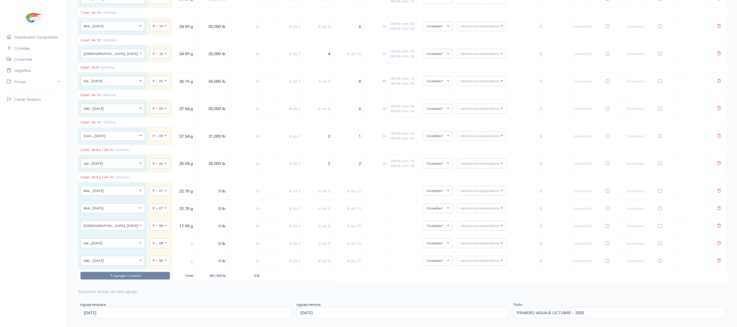
click at [175, 239] on input "text" at bounding box center [184, 243] width 19 height 11
type input "17.98 g"
click at [175, 261] on input "text" at bounding box center [184, 260] width 19 height 11
type input "25.63 g"
click at [198, 185] on input "0 lb" at bounding box center [212, 190] width 28 height 11
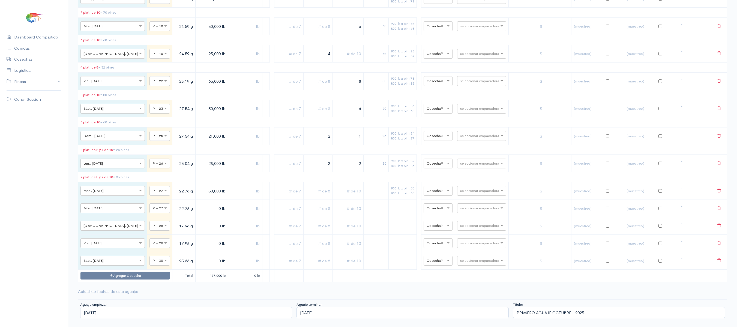
type input "50,000 lb"
click at [198, 208] on input "0 lb" at bounding box center [212, 208] width 28 height 11
type input "40,000 lb"
click at [198, 224] on input "0 lb" at bounding box center [212, 225] width 28 height 11
type input "50,000 lb"
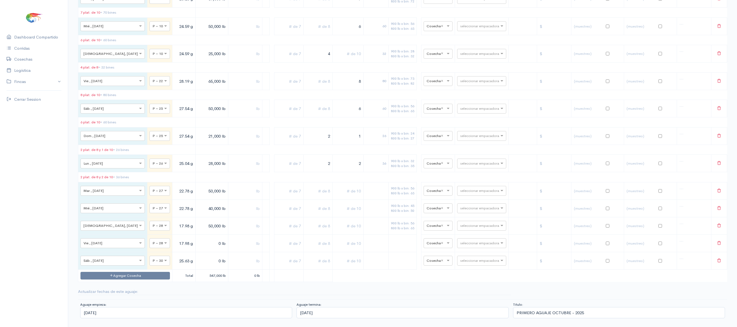
click at [198, 239] on input "0 lb" at bounding box center [212, 243] width 28 height 11
type input "21,000 lb"
click at [198, 258] on input "0 lb" at bounding box center [212, 260] width 28 height 11
type input "33,000 lb"
click at [337, 187] on input "text" at bounding box center [348, 190] width 26 height 11
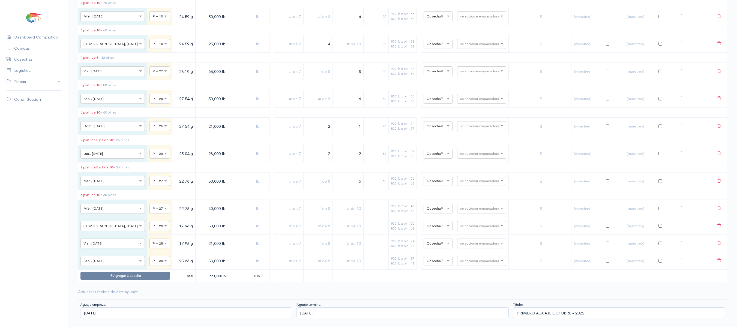
type input "6"
click at [342, 214] on input "text" at bounding box center [348, 208] width 26 height 11
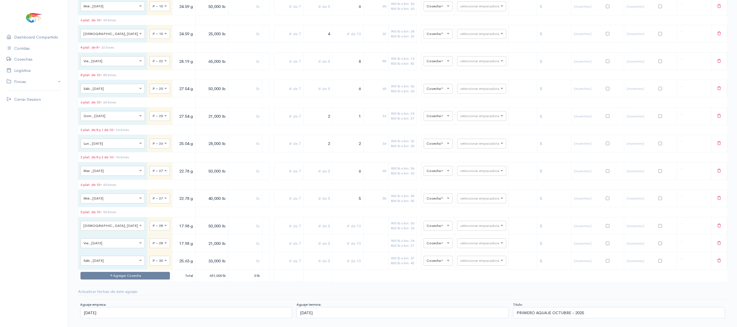
type input "5"
click at [342, 231] on input "text" at bounding box center [348, 225] width 26 height 11
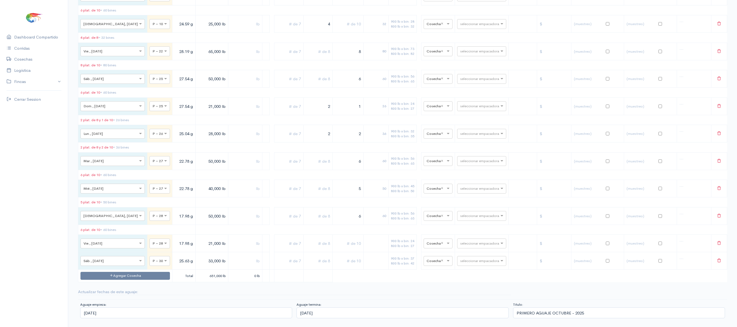
type input "6"
click at [338, 249] on input "text" at bounding box center [348, 243] width 26 height 11
type input "2"
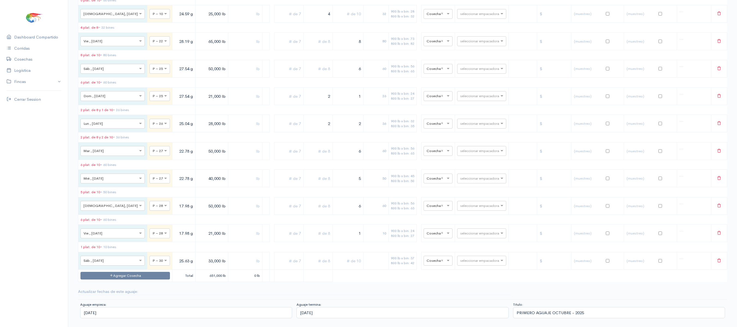
type input "1"
click at [312, 239] on input "text" at bounding box center [318, 233] width 25 height 11
type input "2"
click at [345, 266] on input "text" at bounding box center [348, 260] width 26 height 11
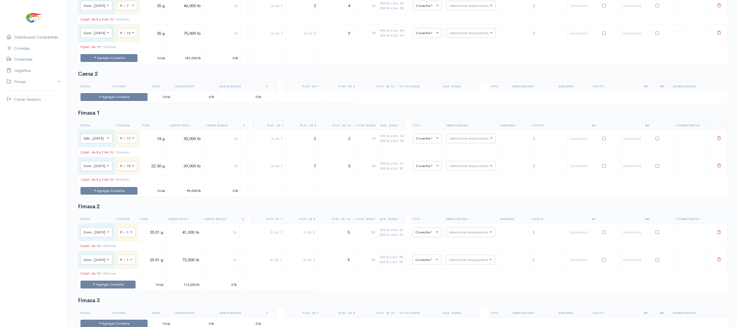
scroll to position [0, 0]
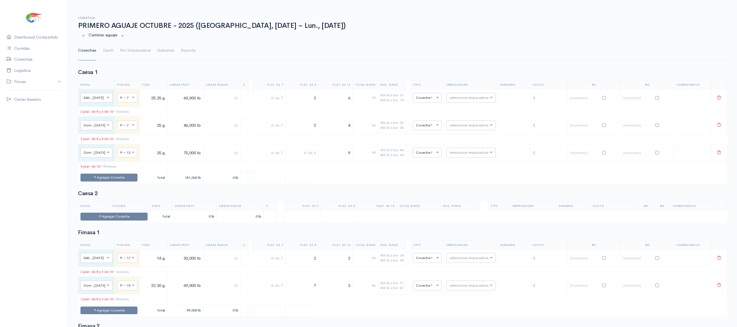
type input "4"
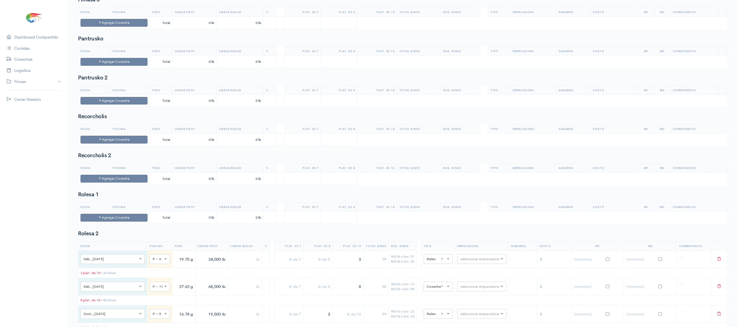
scroll to position [415, 0]
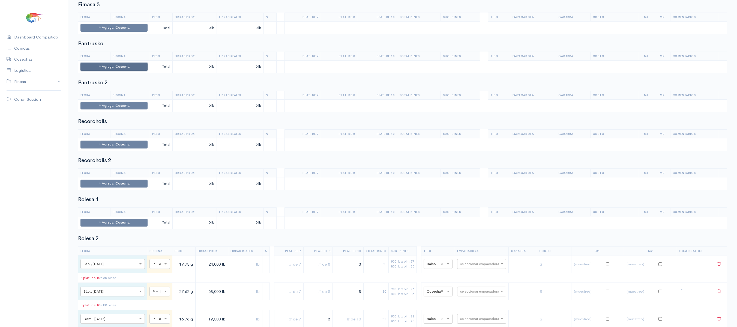
click at [140, 71] on button "Agregar Cosecha" at bounding box center [114, 67] width 67 height 8
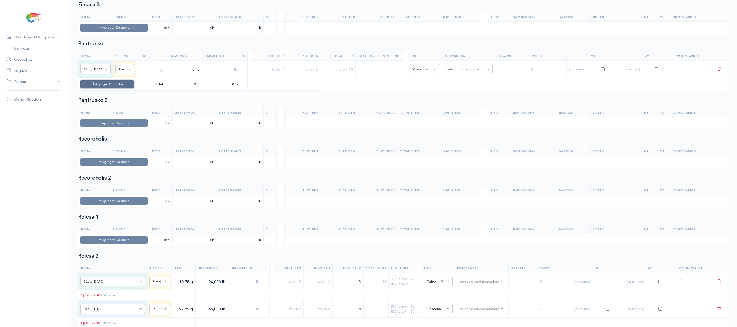
click at [125, 88] on button "Agregar Cosecha" at bounding box center [107, 84] width 53 height 8
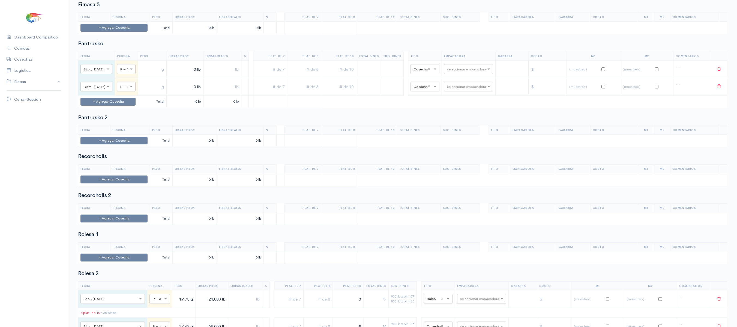
click at [129, 72] on div at bounding box center [126, 69] width 18 height 6
type input "3"
click at [150, 75] on input "text" at bounding box center [152, 69] width 24 height 11
type input "19.30 g"
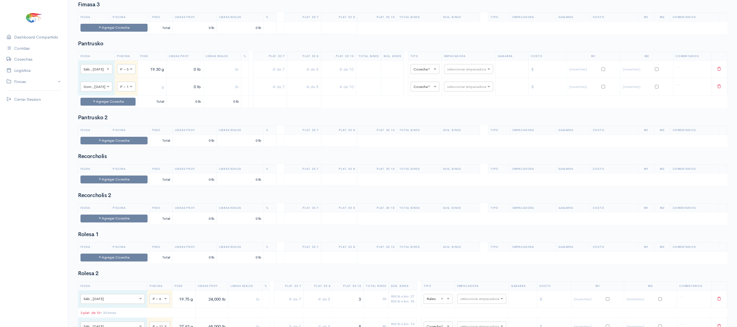
click at [159, 92] on input "text" at bounding box center [152, 86] width 24 height 11
type input "19.50 g"
click at [189, 75] on input "0 lb" at bounding box center [185, 69] width 32 height 11
type input "35,000 lb"
click at [184, 92] on input "0 lb" at bounding box center [184, 86] width 32 height 11
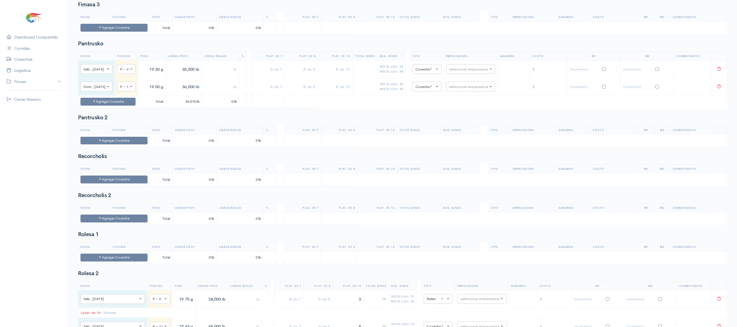
type input "36,000 lb"
click at [337, 75] on input "text" at bounding box center [335, 69] width 30 height 11
click at [314, 75] on input "text" at bounding box center [301, 69] width 29 height 11
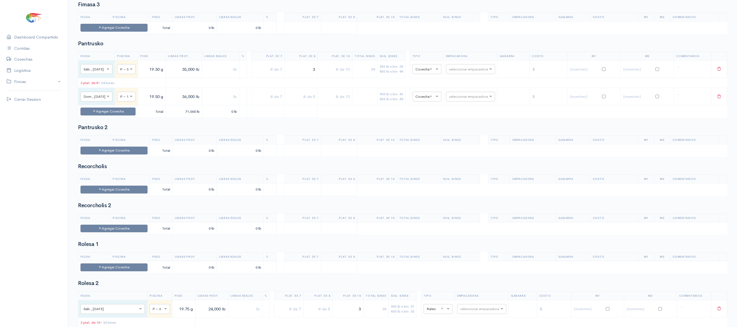
type input "3"
click at [352, 78] on td at bounding box center [335, 68] width 34 height 17
click at [350, 75] on input "text" at bounding box center [335, 69] width 30 height 11
type input "2"
click at [339, 102] on input "text" at bounding box center [335, 96] width 30 height 11
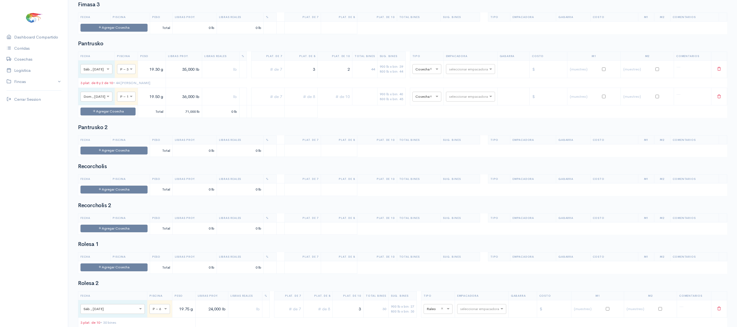
click at [316, 102] on input "text" at bounding box center [301, 96] width 29 height 11
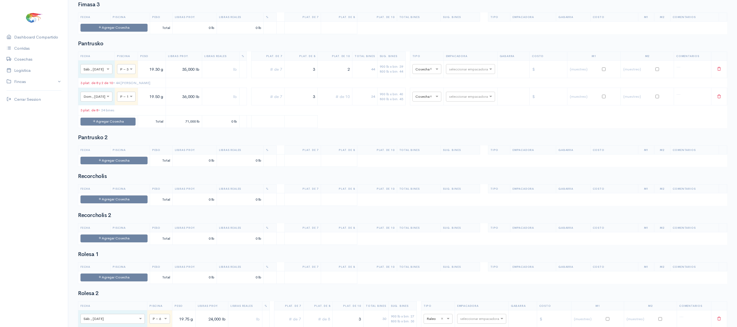
type input "3"
click at [350, 102] on input "text" at bounding box center [335, 96] width 30 height 11
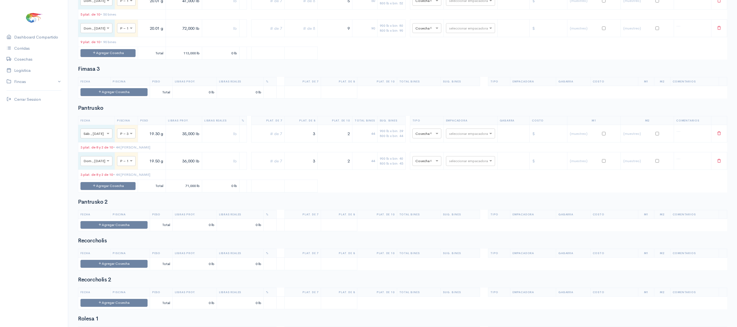
scroll to position [348, 0]
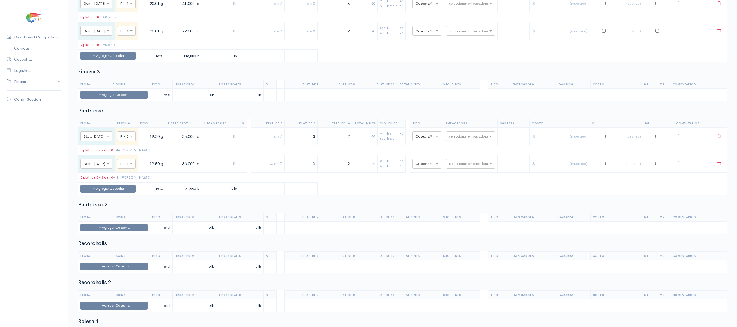
type input "2"
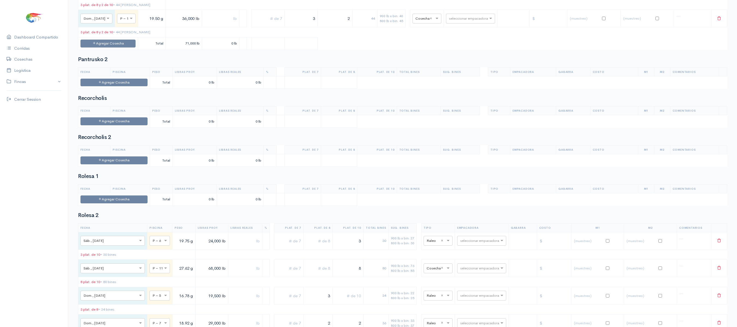
scroll to position [530, 0]
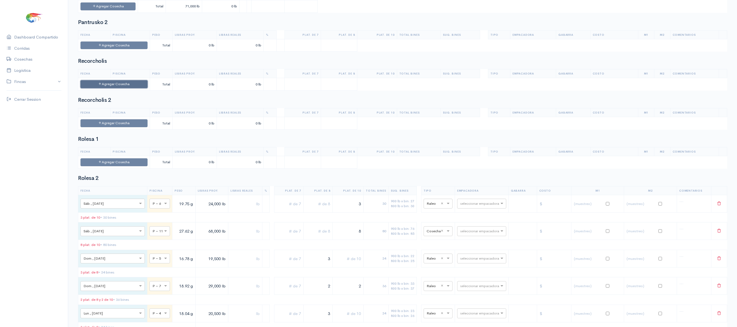
click at [117, 88] on button "Agregar Cosecha" at bounding box center [114, 84] width 67 height 8
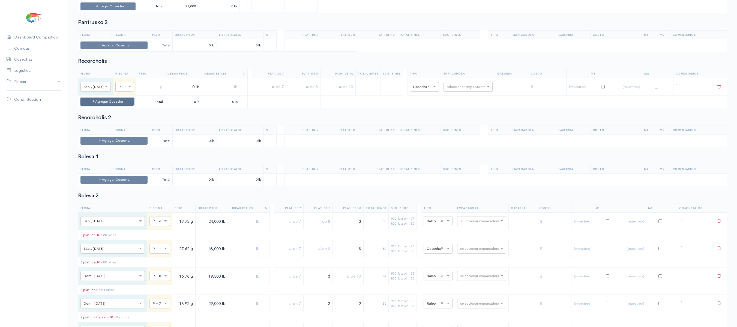
click at [118, 106] on button "Agregar Cosecha" at bounding box center [107, 102] width 53 height 8
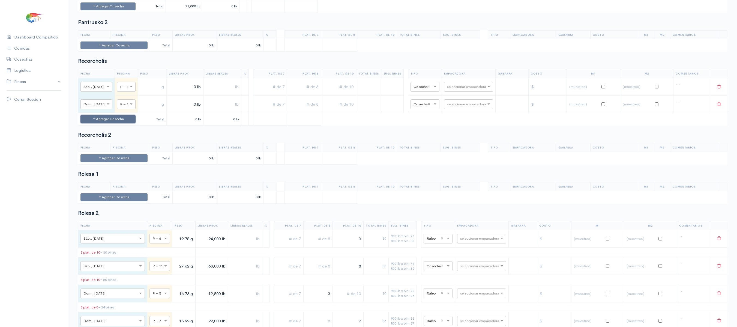
click at [124, 123] on button "Agregar Cosecha" at bounding box center [108, 119] width 55 height 8
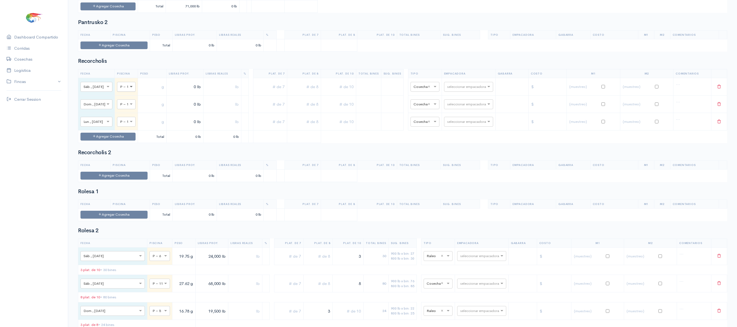
click at [130, 90] on span at bounding box center [132, 86] width 7 height 5
type input "9"
click at [123, 107] on input "text" at bounding box center [121, 104] width 3 height 6
type input "10"
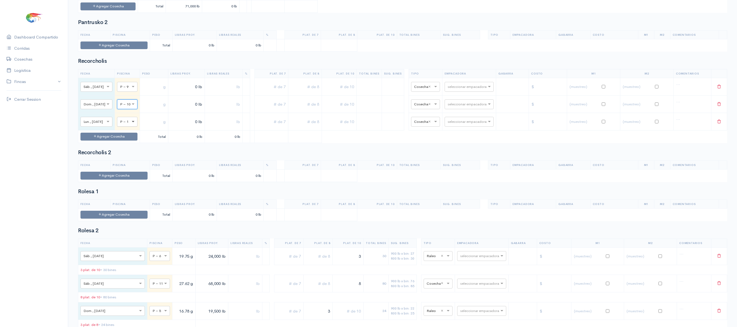
click at [133, 124] on span at bounding box center [133, 121] width 7 height 5
type input "12"
click at [157, 96] on td at bounding box center [154, 86] width 28 height 17
click at [152, 113] on td at bounding box center [154, 104] width 28 height 17
click at [158, 93] on input "text" at bounding box center [154, 86] width 24 height 11
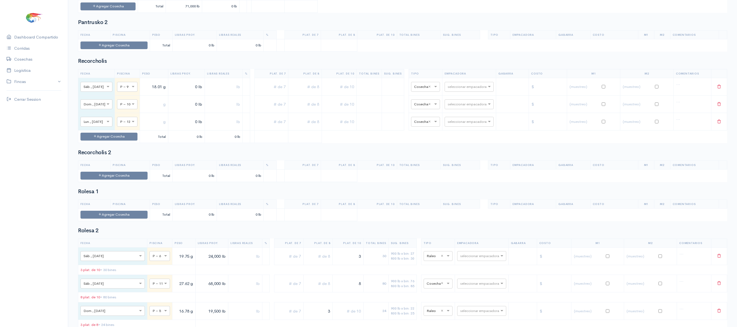
type input "18.01 g"
click at [157, 110] on input "text" at bounding box center [154, 104] width 24 height 11
type input "18.02 g"
click at [158, 127] on input "text" at bounding box center [154, 121] width 24 height 11
type input "18.03 g"
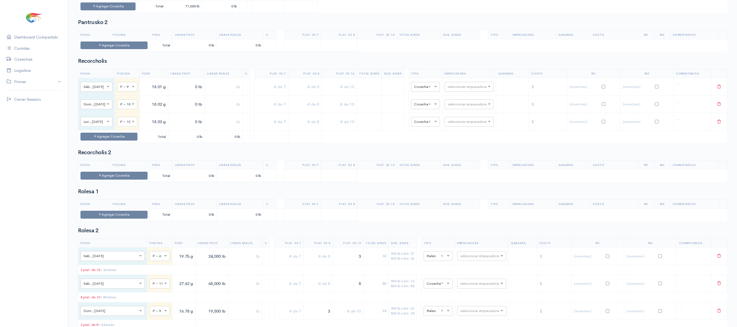
click at [180, 93] on input "0 lb" at bounding box center [187, 86] width 32 height 11
type input "9,000 lb"
click at [183, 110] on input "0 lb" at bounding box center [185, 104] width 31 height 11
type input "8,000 lb"
click at [181, 127] on input "0 lb" at bounding box center [185, 121] width 31 height 11
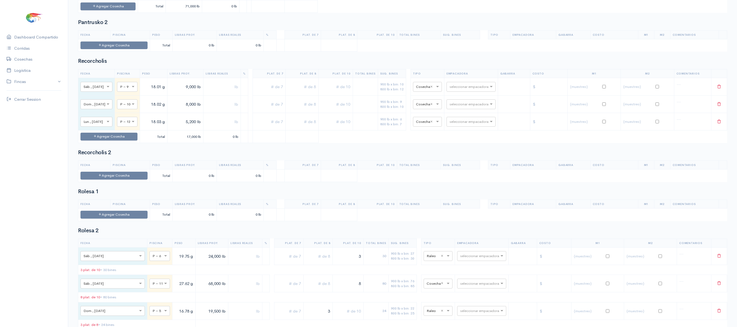
type input "5,200 lb"
click at [345, 93] on input "text" at bounding box center [336, 86] width 30 height 11
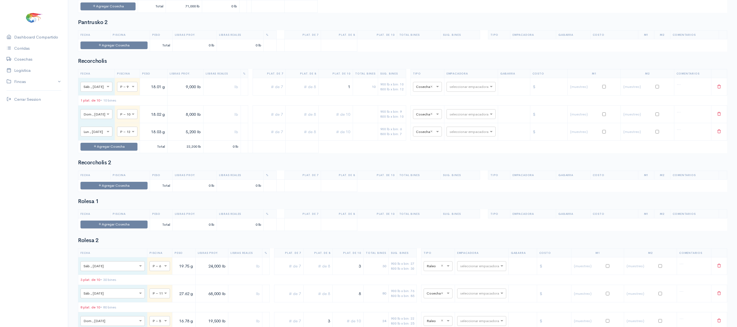
type input "1"
click at [350, 120] on input "text" at bounding box center [336, 114] width 30 height 11
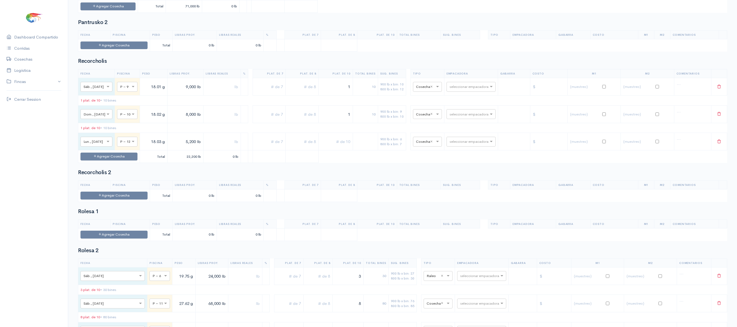
type input "1"
click at [341, 147] on input "text" at bounding box center [336, 141] width 30 height 11
click at [314, 147] on input "text" at bounding box center [302, 141] width 28 height 11
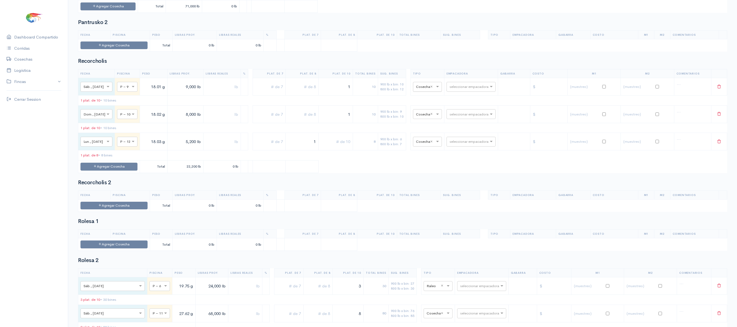
type input "1"
click at [426, 90] on input "text" at bounding box center [422, 87] width 13 height 6
type input "r"
click at [424, 116] on span "Raleo" at bounding box center [424, 117] width 10 height 5
click at [420, 117] on input "text" at bounding box center [422, 114] width 13 height 6
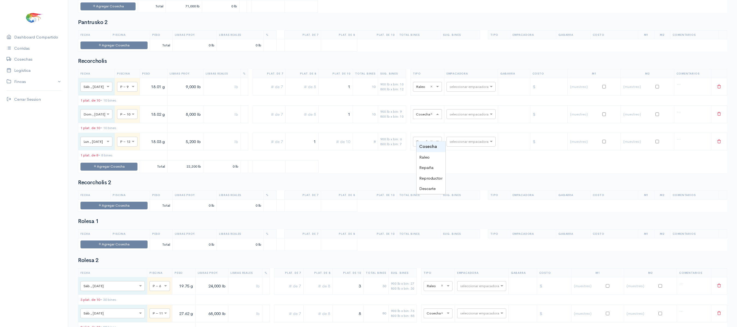
type input "r"
click at [424, 148] on span "Raleo" at bounding box center [424, 146] width 10 height 5
click at [426, 147] on div "× Cosecha ×" at bounding box center [427, 142] width 29 height 10
type input "r"
click at [424, 173] on span "Raleo" at bounding box center [424, 174] width 10 height 5
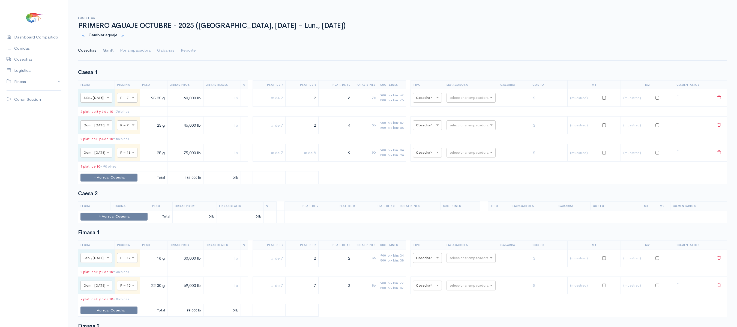
click at [104, 47] on link "Gantt" at bounding box center [108, 51] width 11 height 20
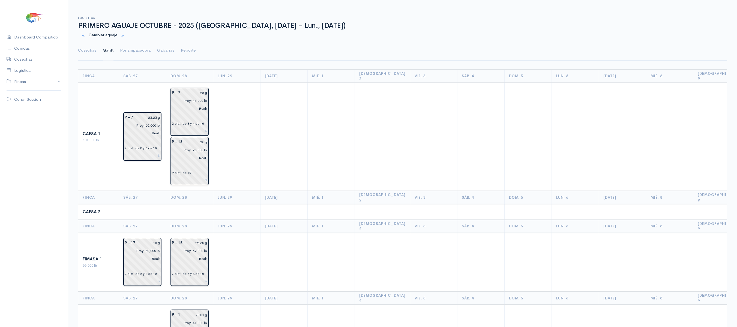
scroll to position [450, 0]
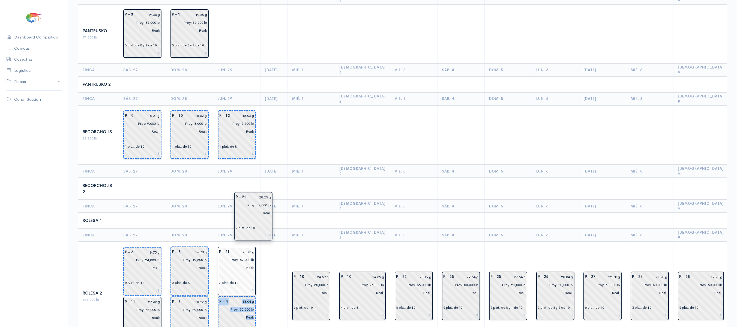
drag, startPoint x: 276, startPoint y: 234, endPoint x: 245, endPoint y: 218, distance: 34.2
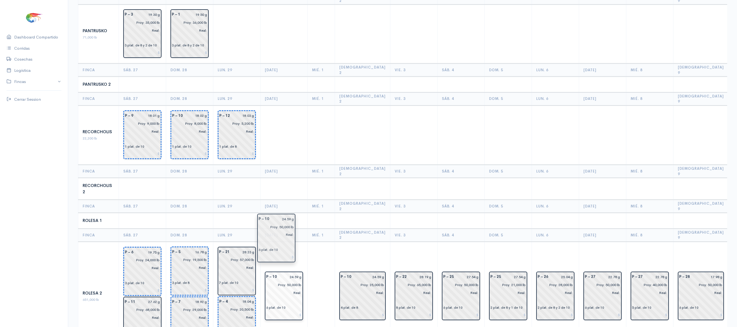
drag, startPoint x: 318, startPoint y: 230, endPoint x: 283, endPoint y: 236, distance: 36.1
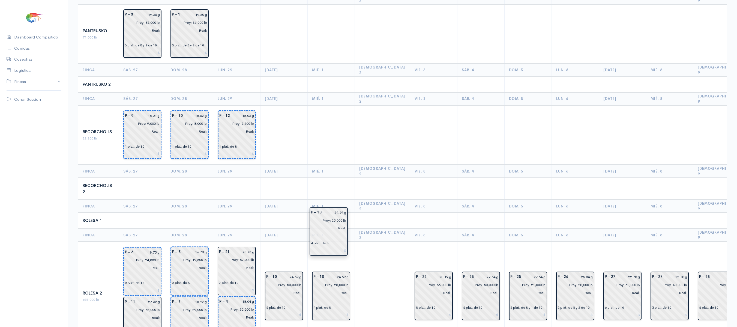
drag, startPoint x: 346, startPoint y: 225, endPoint x: 307, endPoint y: 225, distance: 38.7
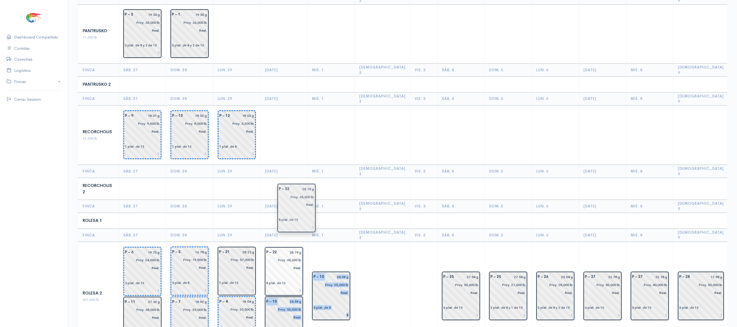
drag, startPoint x: 398, startPoint y: 219, endPoint x: 289, endPoint y: 195, distance: 112.2
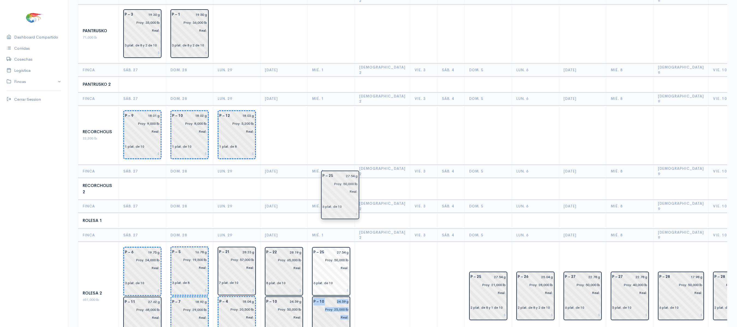
drag, startPoint x: 435, startPoint y: 230, endPoint x: 338, endPoint y: 192, distance: 104.4
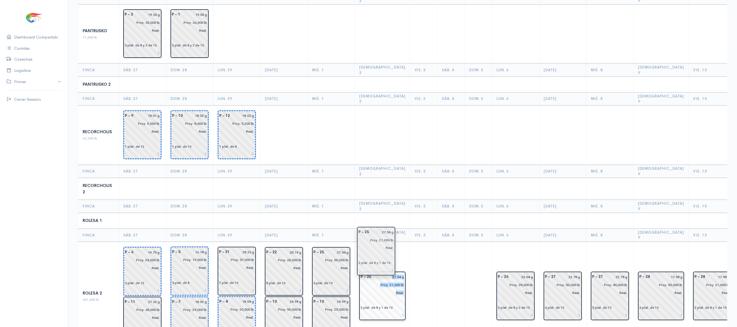
drag, startPoint x: 460, startPoint y: 214, endPoint x: 375, endPoint y: 234, distance: 86.8
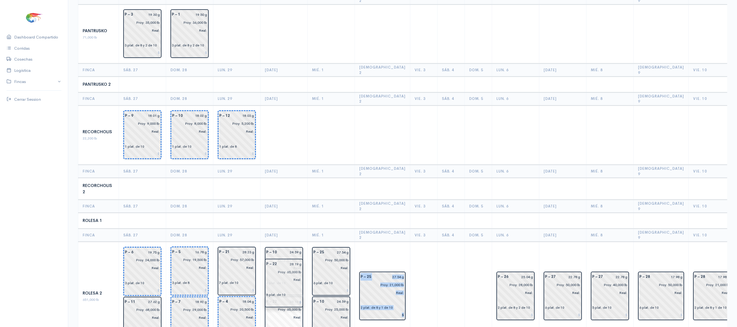
drag, startPoint x: 302, startPoint y: 200, endPoint x: 302, endPoint y: 274, distance: 73.7
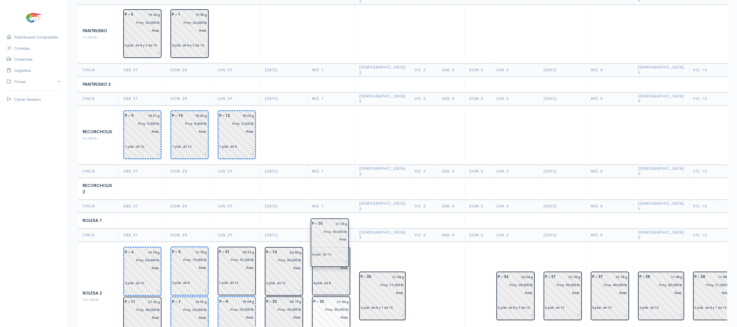
drag, startPoint x: 339, startPoint y: 213, endPoint x: 336, endPoint y: 247, distance: 34.0
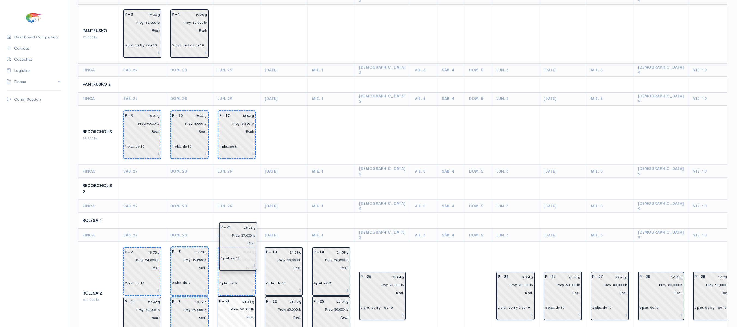
drag, startPoint x: 236, startPoint y: 213, endPoint x: 236, endPoint y: 251, distance: 37.1
click at [374, 228] on th "[DEMOGRAPHIC_DATA] 2" at bounding box center [382, 234] width 55 height 13
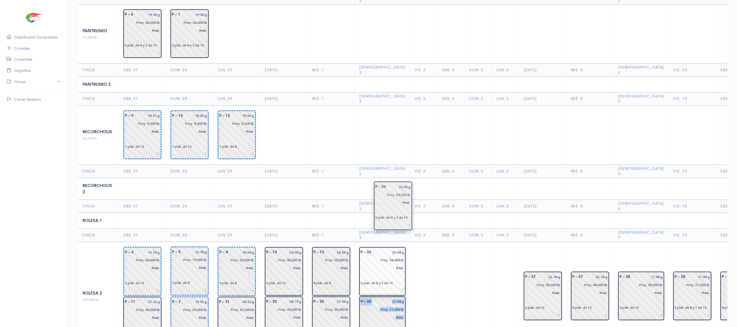
drag, startPoint x: 508, startPoint y: 224, endPoint x: 390, endPoint y: 196, distance: 121.0
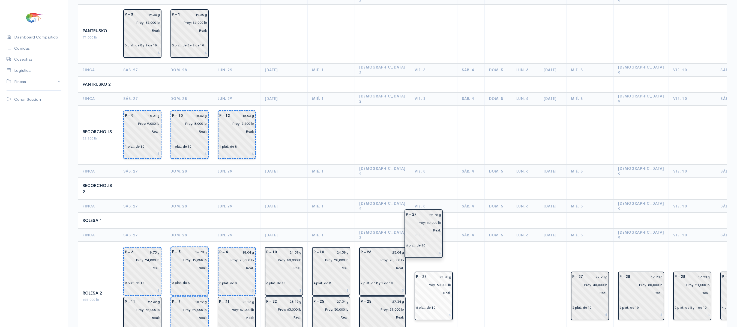
drag, startPoint x: 534, startPoint y: 227, endPoint x: 422, endPoint y: 229, distance: 111.9
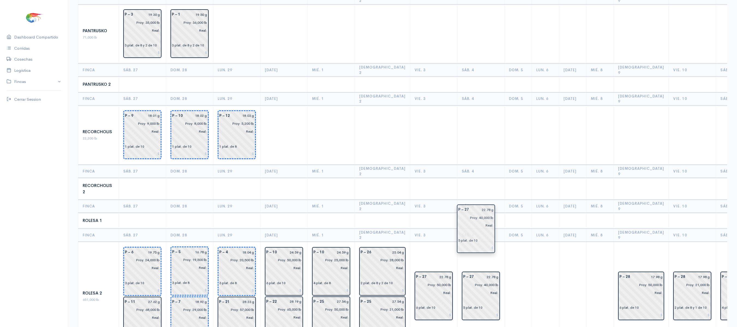
drag, startPoint x: 574, startPoint y: 225, endPoint x: 467, endPoint y: 223, distance: 107.0
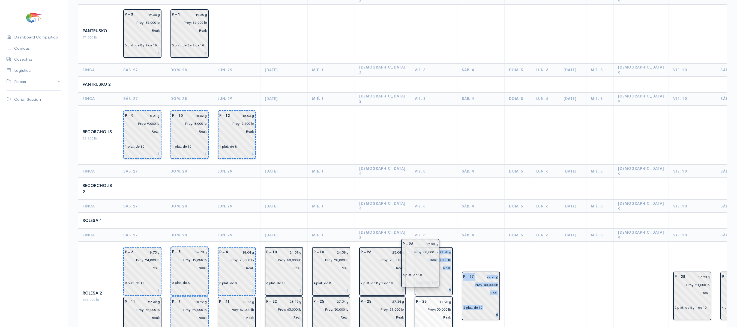
drag, startPoint x: 634, startPoint y: 243, endPoint x: 424, endPoint y: 273, distance: 211.8
click at [559, 242] on td at bounding box center [572, 296] width 27 height 109
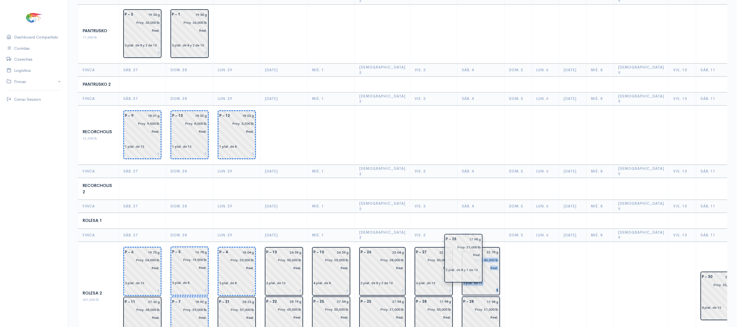
drag, startPoint x: 582, startPoint y: 234, endPoint x: 452, endPoint y: 253, distance: 131.8
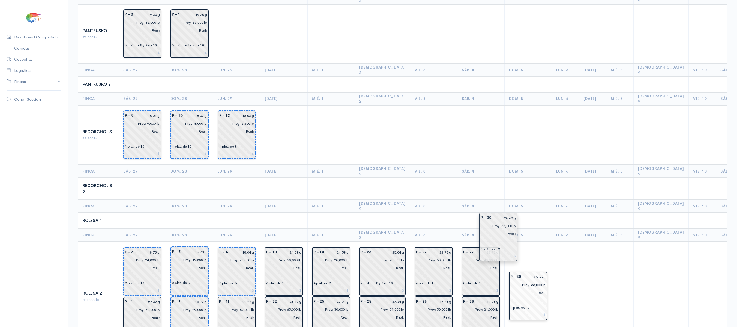
drag, startPoint x: 622, startPoint y: 220, endPoint x: 503, endPoint y: 223, distance: 119.0
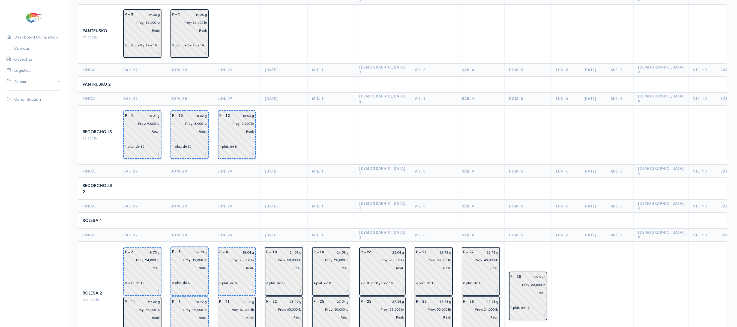
click at [523, 242] on td "P – 30 25.63 g Proy: 33,000 lb Real: 4 plat. de 10" at bounding box center [528, 296] width 47 height 109
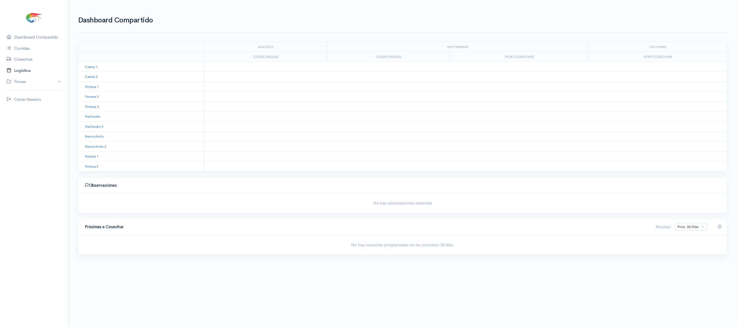
click at [25, 67] on link "Logística" at bounding box center [34, 70] width 68 height 11
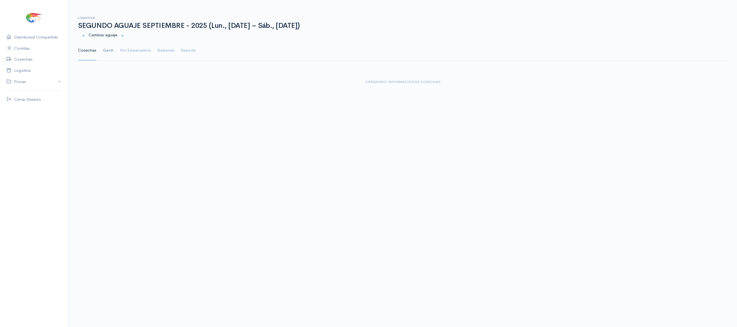
click at [112, 53] on link "Gantt" at bounding box center [108, 51] width 11 height 20
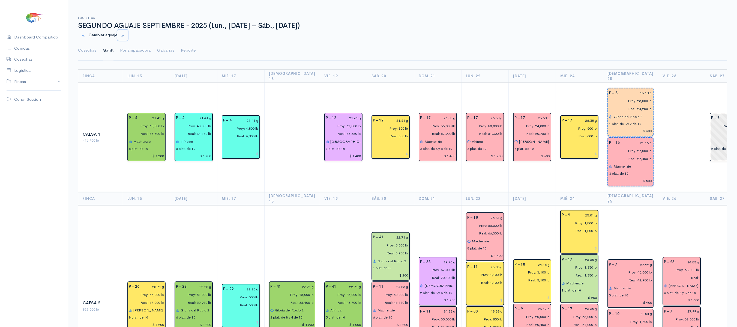
click at [122, 33] on button "button" at bounding box center [122, 35] width 11 height 11
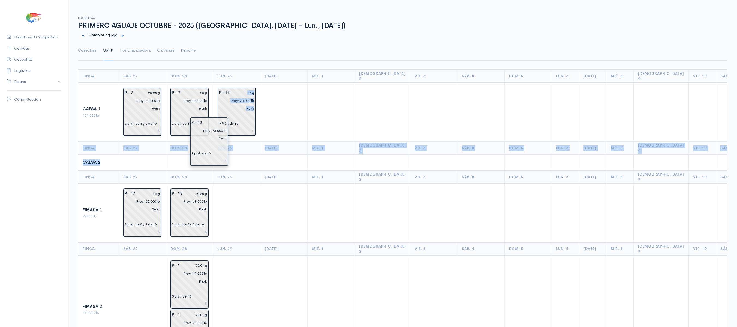
drag, startPoint x: 199, startPoint y: 162, endPoint x: 228, endPoint y: 144, distance: 34.1
click at [272, 109] on td at bounding box center [284, 112] width 47 height 59
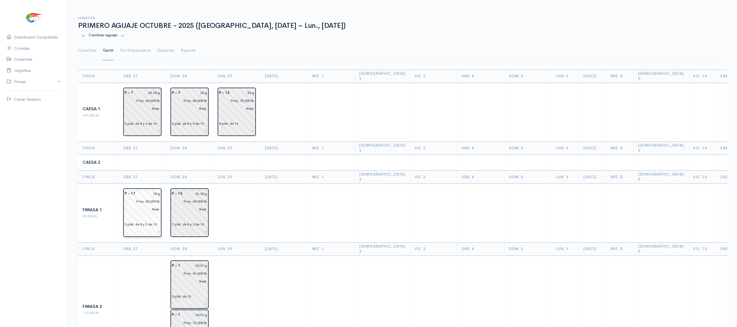
click at [154, 190] on input "18 g" at bounding box center [150, 194] width 22 height 8
type input "17.39 g"
click at [90, 48] on link "Cosechas" at bounding box center [87, 51] width 18 height 20
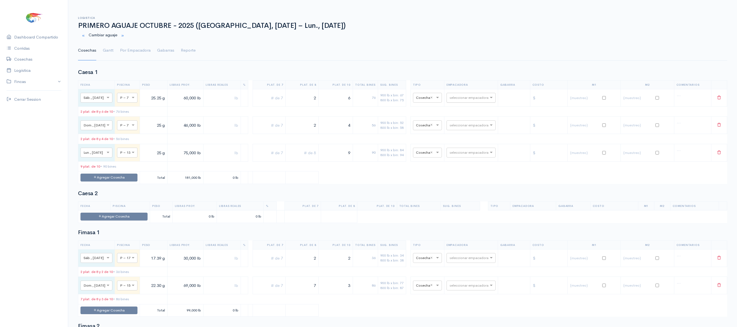
click at [463, 100] on input "text" at bounding box center [466, 97] width 33 height 6
type input "pro"
click at [462, 111] on span "Promarisco" at bounding box center [464, 109] width 21 height 5
click at [461, 261] on input "text" at bounding box center [466, 258] width 33 height 6
type input "so"
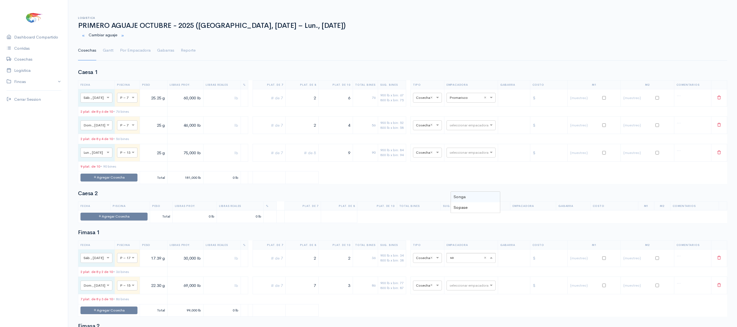
click at [460, 199] on span "Songa" at bounding box center [460, 196] width 12 height 5
click at [110, 53] on link "Gantt" at bounding box center [108, 51] width 11 height 20
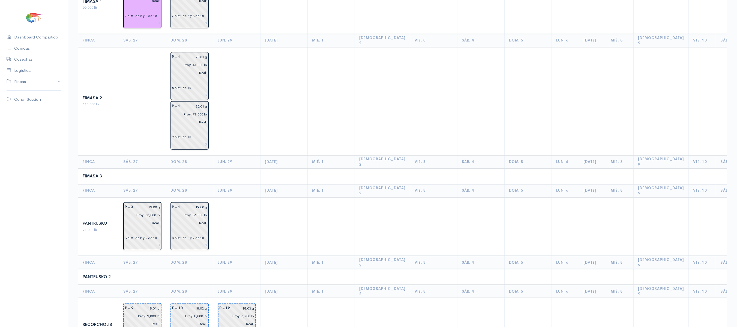
scroll to position [208, 0]
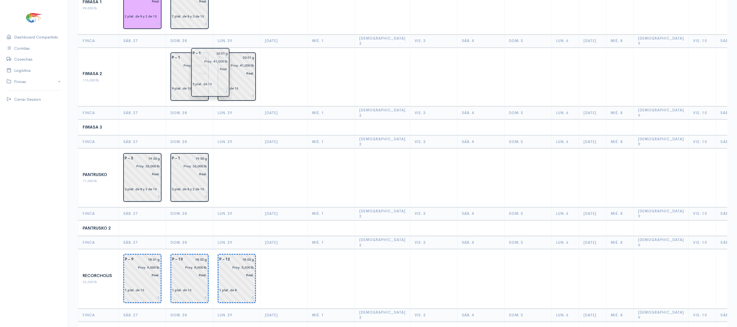
drag, startPoint x: 201, startPoint y: 67, endPoint x: 222, endPoint y: 84, distance: 27.5
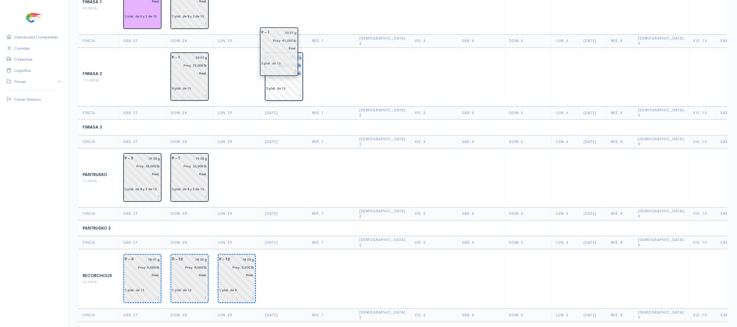
drag, startPoint x: 239, startPoint y: 71, endPoint x: 283, endPoint y: 68, distance: 43.7
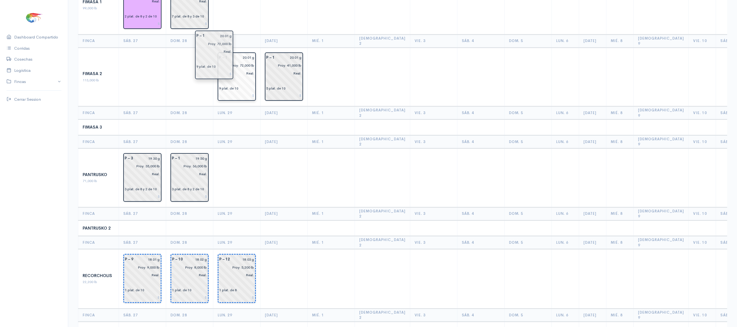
drag, startPoint x: 201, startPoint y: 72, endPoint x: 227, endPoint y: 73, distance: 25.7
click at [224, 148] on td at bounding box center [236, 177] width 47 height 59
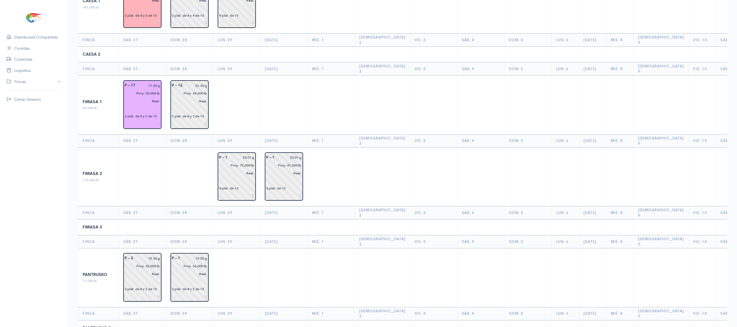
scroll to position [0, 0]
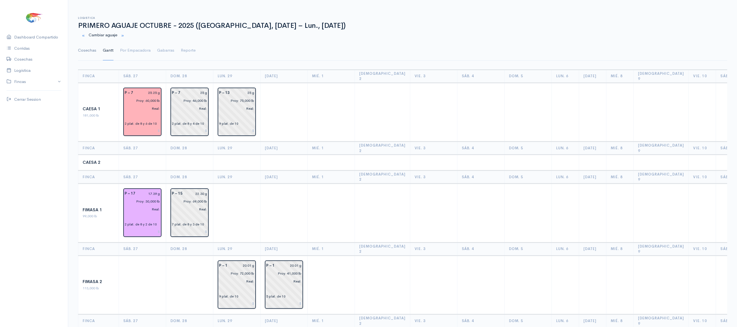
click at [90, 51] on link "Cosechas" at bounding box center [87, 51] width 18 height 20
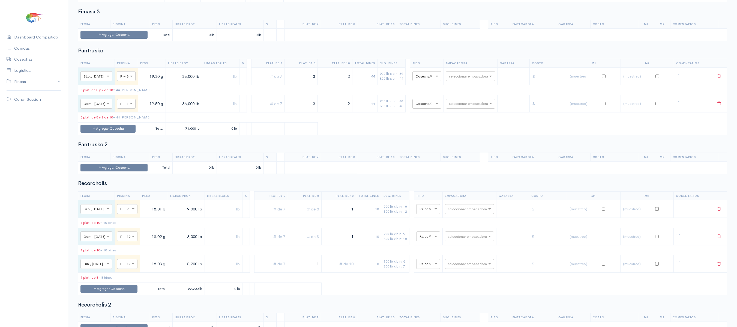
scroll to position [409, 0]
click at [461, 78] on input "text" at bounding box center [465, 75] width 33 height 6
type input "p"
type input "so"
click at [461, 103] on span "Songa" at bounding box center [459, 101] width 12 height 5
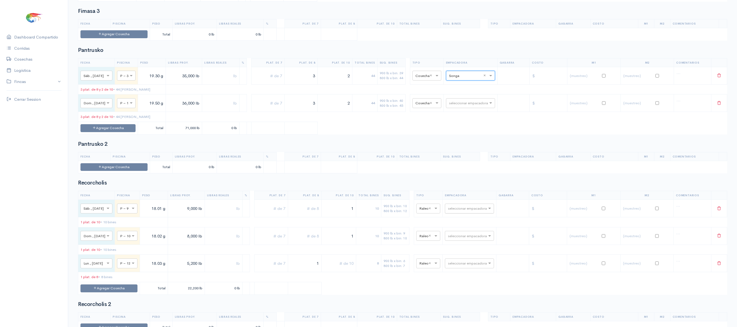
click at [466, 211] on input "text" at bounding box center [464, 208] width 33 height 6
click at [464, 186] on h2 "Recorcholis" at bounding box center [402, 183] width 649 height 6
click at [463, 211] on input "text" at bounding box center [464, 208] width 33 height 6
type input "so"
click at [463, 236] on div "Songa" at bounding box center [473, 240] width 49 height 11
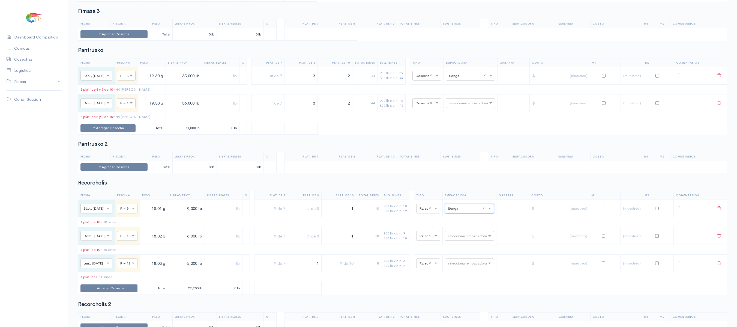
click at [468, 174] on table "Fecha Piscina Peso Libras Proy. Libras Reales % Plat. de 7 Plat. de 8 Plat. de …" at bounding box center [402, 163] width 649 height 22
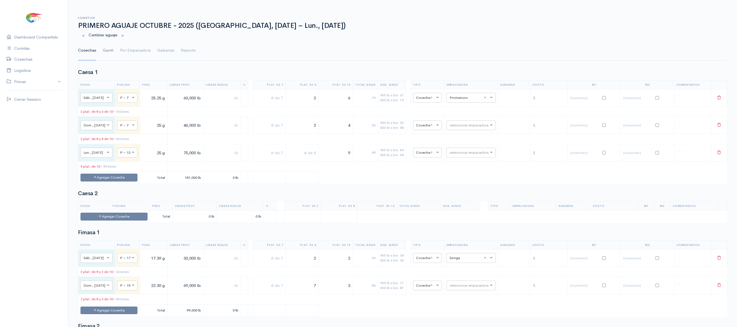
click at [111, 55] on link "Gantt" at bounding box center [108, 51] width 11 height 20
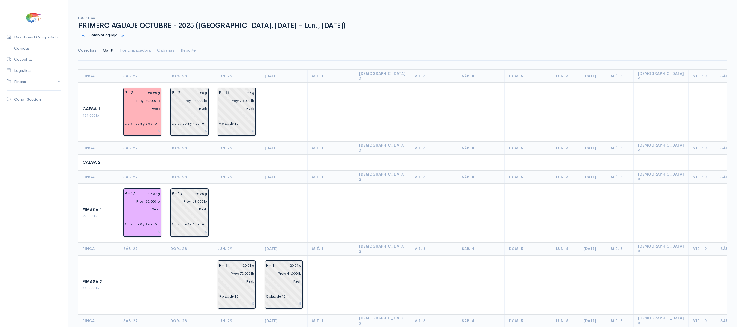
click at [84, 47] on link "Cosechas" at bounding box center [87, 51] width 18 height 20
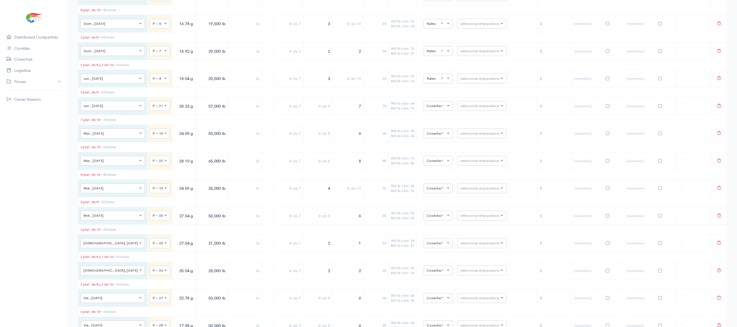
scroll to position [798, 0]
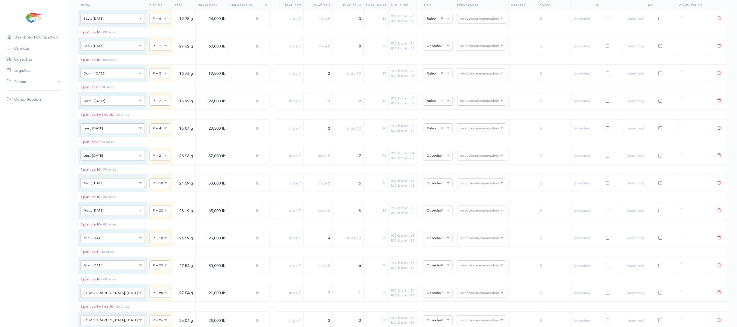
click at [482, 21] on input "text" at bounding box center [476, 18] width 33 height 6
type input "s"
click at [464, 56] on span "Songa" at bounding box center [460, 57] width 12 height 5
click at [463, 49] on input "text" at bounding box center [476, 46] width 33 height 6
type input "pro"
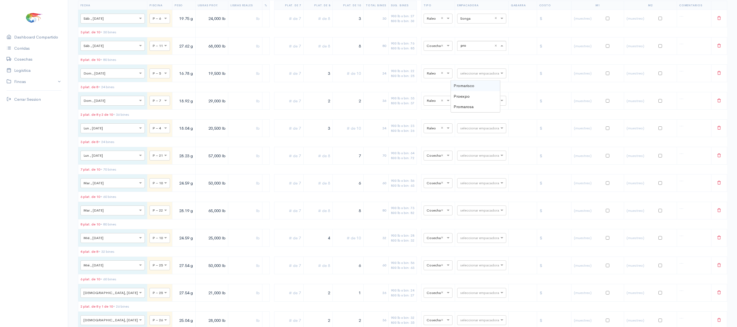
click at [462, 86] on span "Promarisco" at bounding box center [464, 85] width 21 height 5
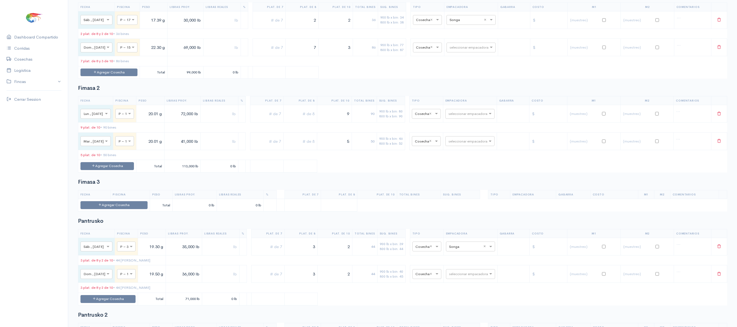
scroll to position [0, 0]
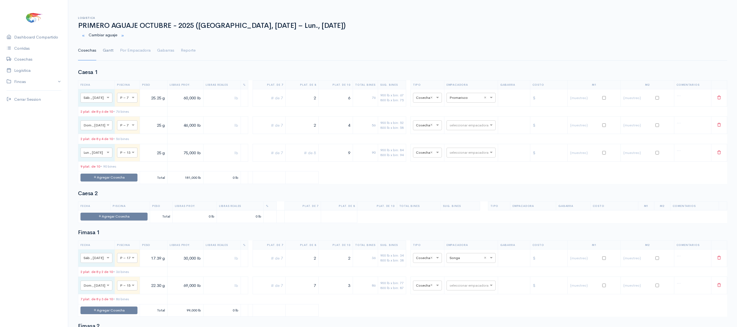
click at [103, 46] on link "Gantt" at bounding box center [108, 51] width 11 height 20
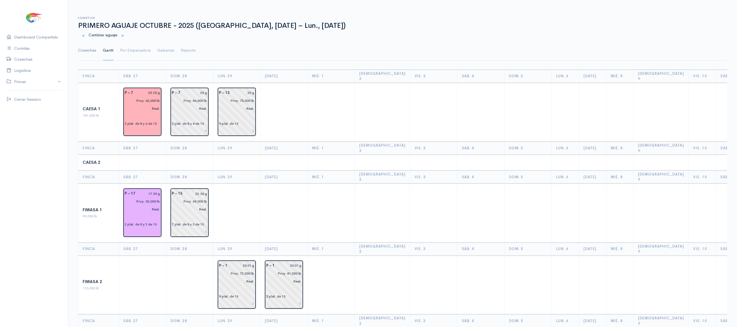
click at [86, 47] on link "Cosechas" at bounding box center [87, 51] width 18 height 20
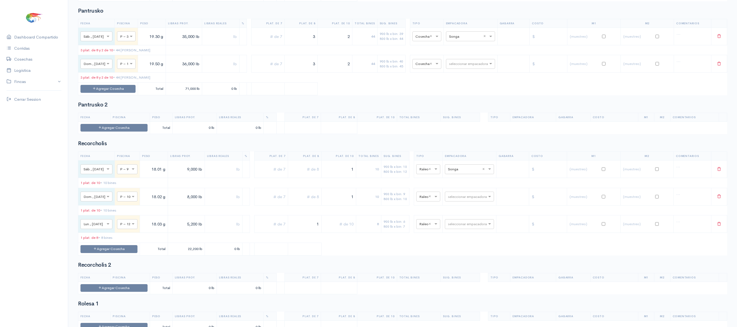
scroll to position [448, 0]
drag, startPoint x: 308, startPoint y: 50, endPoint x: 391, endPoint y: 56, distance: 83.2
click at [391, 45] on tr "× Sáb., [DATE] × P – 3 19.30 g 35,000 lb 3 2 44 900 lb x bin: 39 800 lb x bin: …" at bounding box center [402, 36] width 649 height 17
drag, startPoint x: 345, startPoint y: 55, endPoint x: 405, endPoint y: 55, distance: 59.5
click at [405, 45] on tr "× Sáb., [DATE] × P – 3 19.30 g 35,000 lb 2 20 900 lb x bin: 39 800 lb x bin: 44…" at bounding box center [402, 36] width 649 height 17
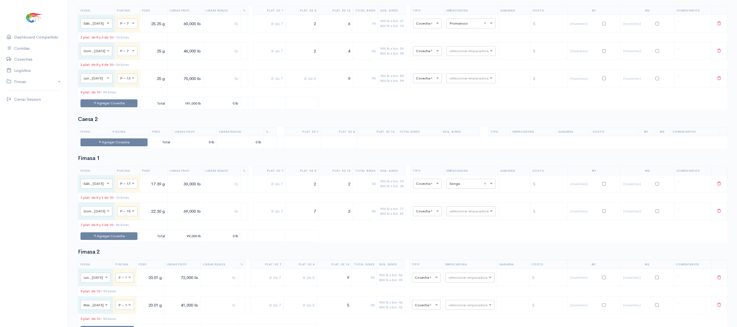
scroll to position [0, 0]
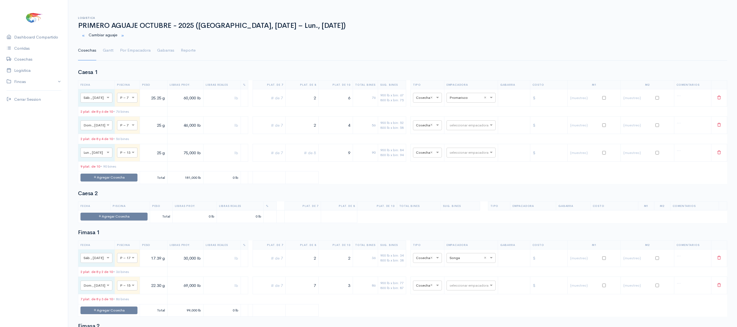
type input "4"
drag, startPoint x: 315, startPoint y: 269, endPoint x: 342, endPoint y: 263, distance: 27.9
click at [342, 263] on tr "× Sáb., [DATE] × P – 17 17.39 g 30,000 lb 2 2 36 900 lb x bin: 34 800 lb x bin:…" at bounding box center [402, 257] width 649 height 17
type input "4"
drag, startPoint x: 342, startPoint y: 263, endPoint x: 495, endPoint y: 230, distance: 156.2
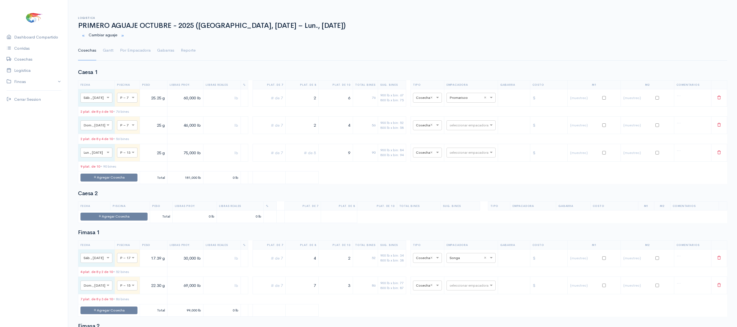
type input "2"
drag, startPoint x: 311, startPoint y: 266, endPoint x: 339, endPoint y: 265, distance: 28.9
click at [339, 265] on tr "× Sáb., [DATE] × P – 17 17.39 g 30,000 lb 4 2 52 900 lb x bin: 34 800 lb x bin:…" at bounding box center [402, 257] width 649 height 17
type input "2"
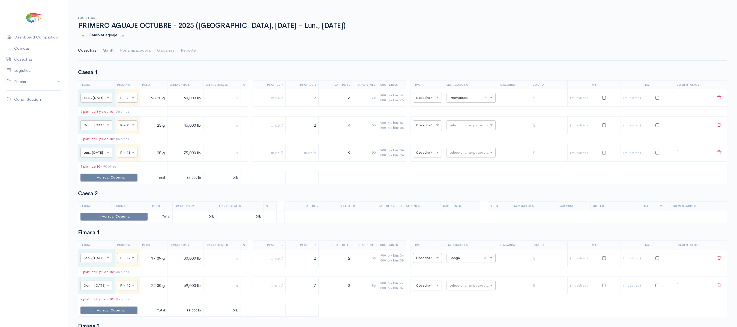
click at [104, 57] on link "Gantt" at bounding box center [108, 51] width 11 height 20
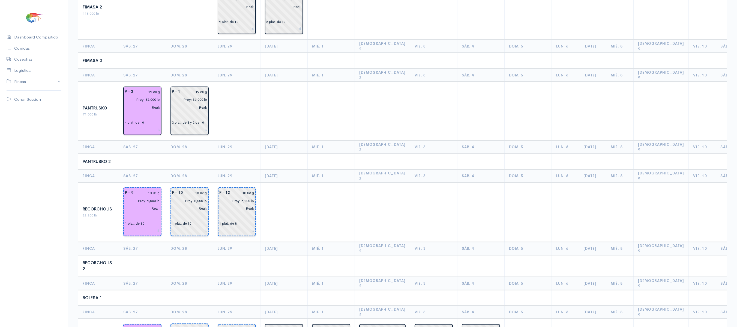
scroll to position [263, 0]
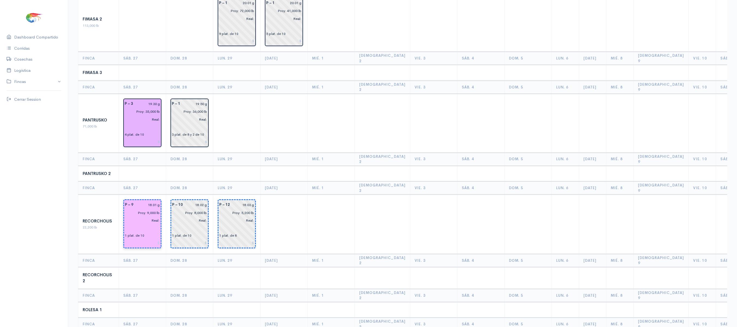
click at [156, 201] on input "18.01 g" at bounding box center [148, 205] width 23 height 8
type input "17.42 g"
click at [241, 116] on td at bounding box center [236, 123] width 47 height 59
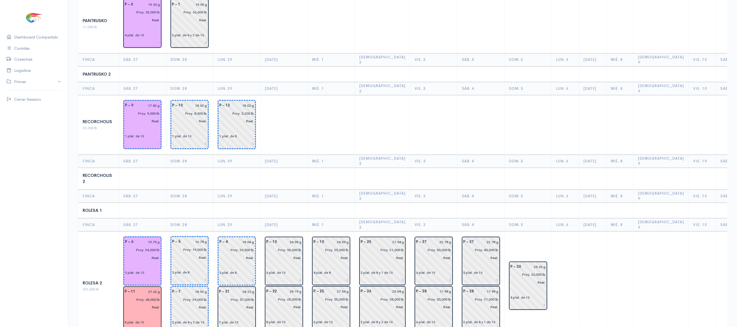
scroll to position [363, 0]
click at [152, 237] on input "19.75 g" at bounding box center [148, 241] width 23 height 8
type input "18.25 g"
click at [246, 201] on td at bounding box center [236, 209] width 47 height 16
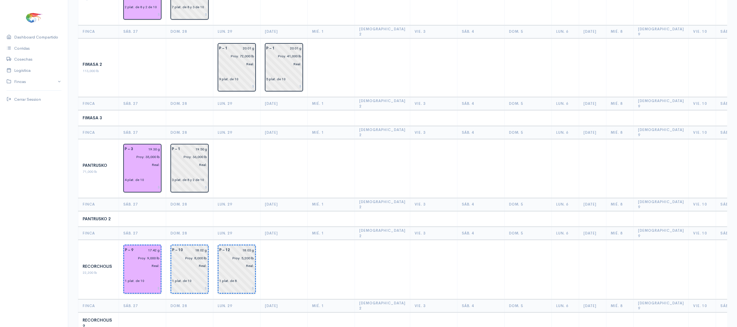
scroll to position [110, 0]
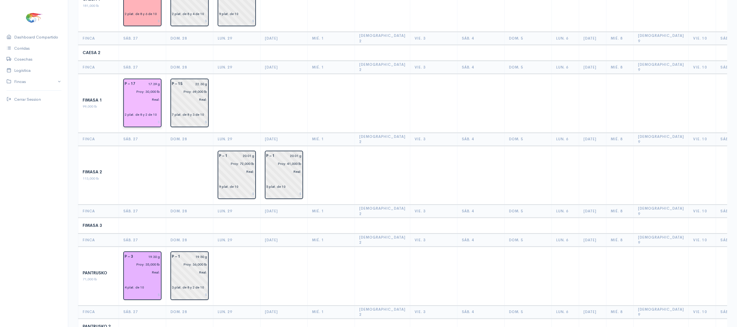
click at [157, 80] on input "17.39 g" at bounding box center [150, 84] width 22 height 8
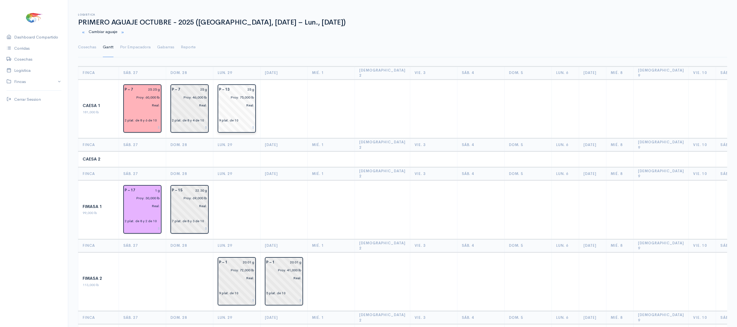
scroll to position [3, 0]
click at [153, 187] on input "1 g" at bounding box center [150, 191] width 22 height 8
click at [156, 187] on input "1 g" at bounding box center [150, 191] width 22 height 8
type input "16.43 g"
click at [239, 156] on td at bounding box center [236, 160] width 47 height 16
